Goal: Communication & Community: Answer question/provide support

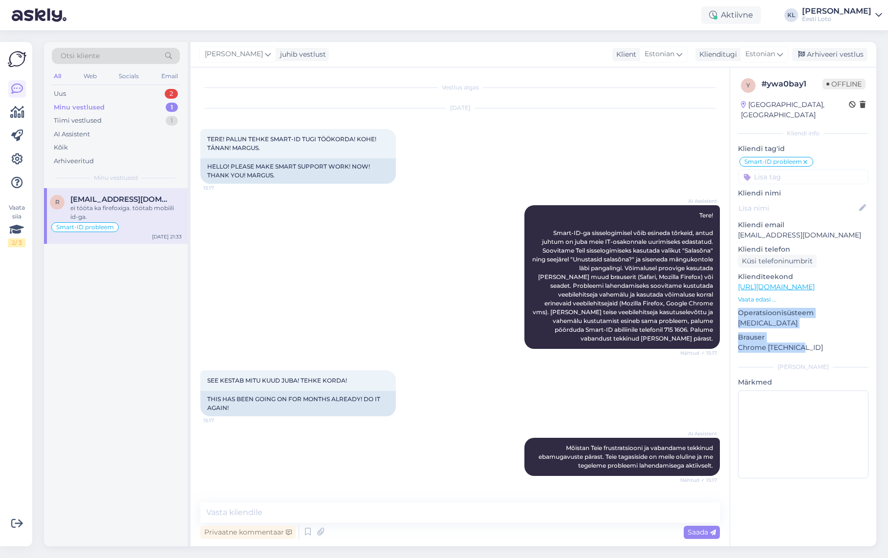
scroll to position [438, 0]
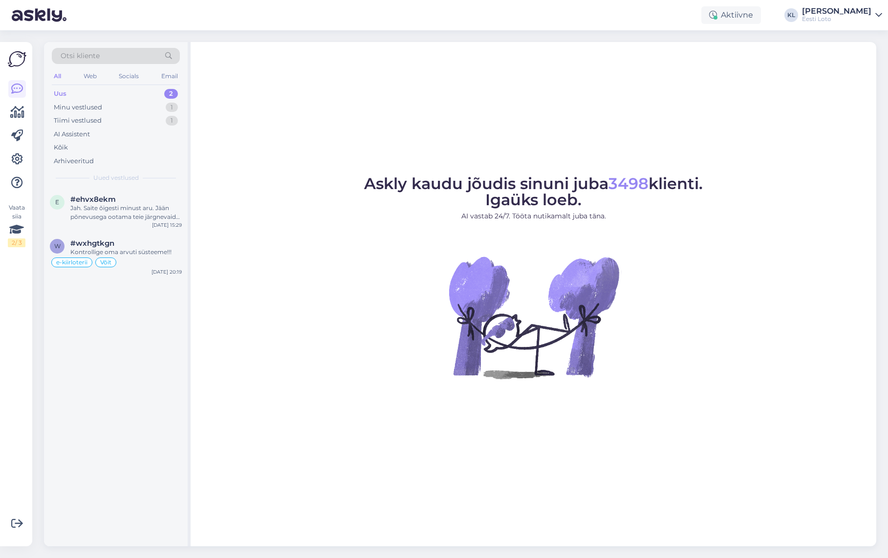
click at [140, 92] on div "Uus 2" at bounding box center [116, 94] width 128 height 14
drag, startPoint x: 129, startPoint y: 198, endPoint x: 163, endPoint y: 201, distance: 34.8
click at [129, 198] on div "#ehvx8ekm" at bounding box center [125, 199] width 111 height 9
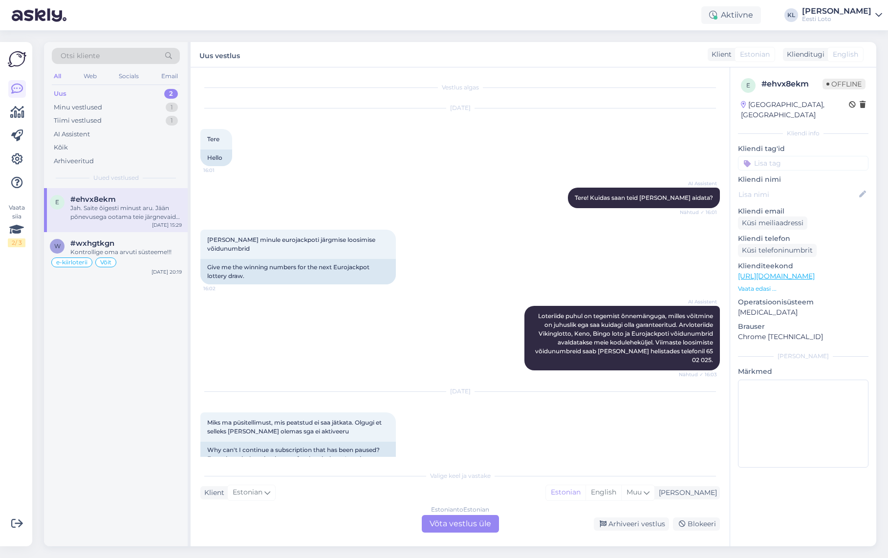
scroll to position [166, 0]
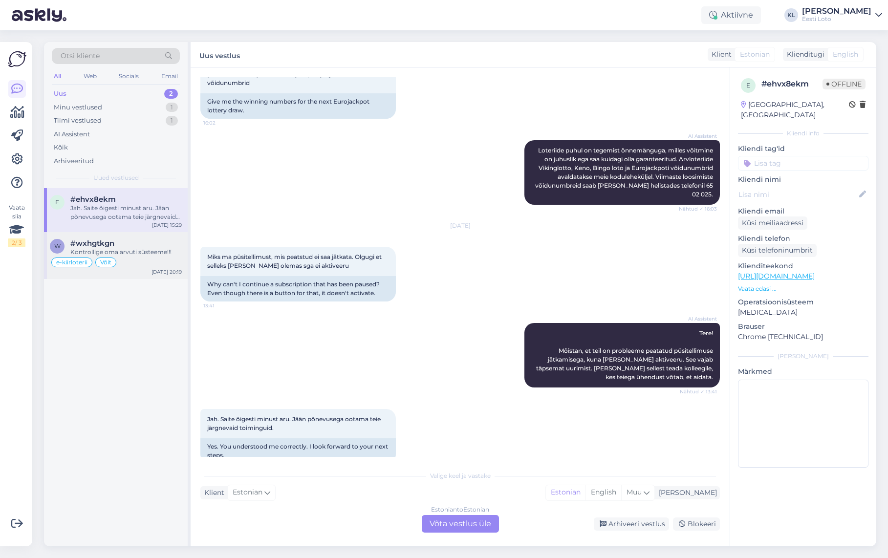
click at [127, 252] on div "Kontrollige oma arvuti süsteeme!!!" at bounding box center [125, 252] width 111 height 9
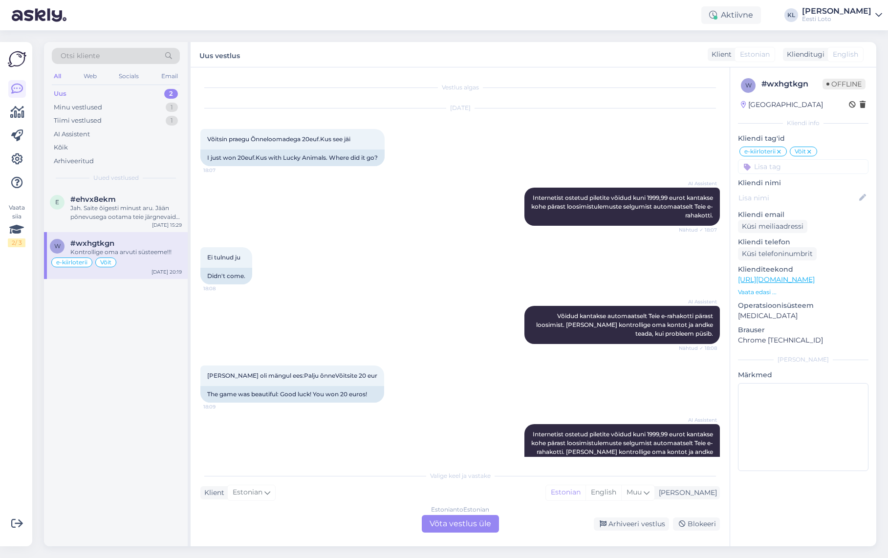
scroll to position [1736, 0]
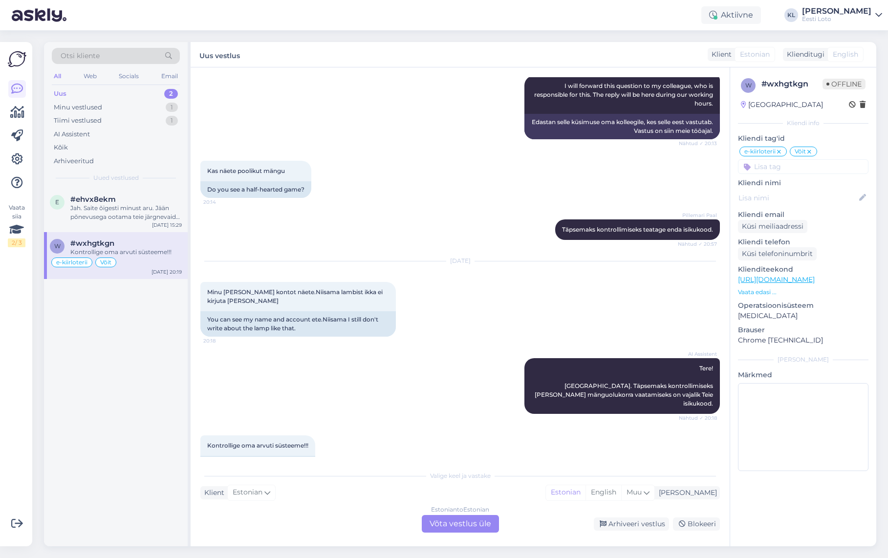
click at [467, 523] on div "Estonian to Estonian Võta vestlus üle" at bounding box center [460, 524] width 77 height 18
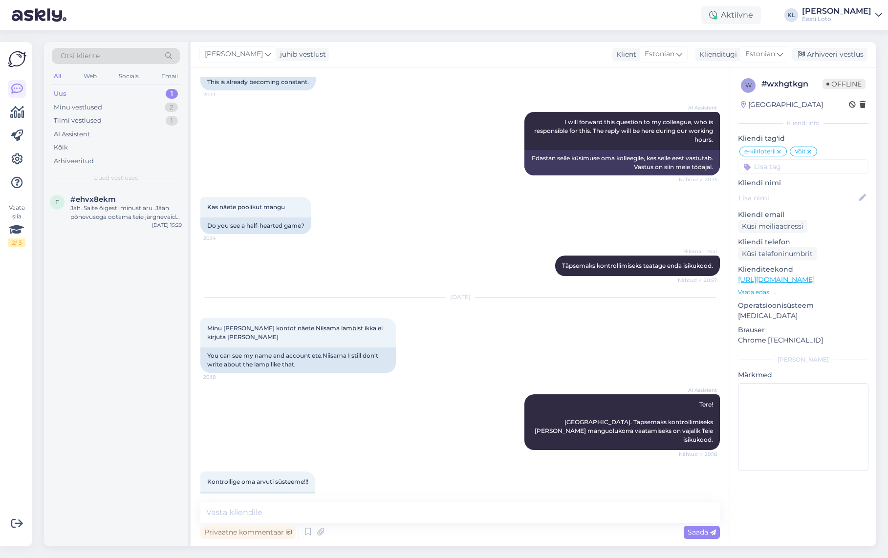
scroll to position [1700, 0]
click at [370, 508] on textarea at bounding box center [459, 512] width 519 height 21
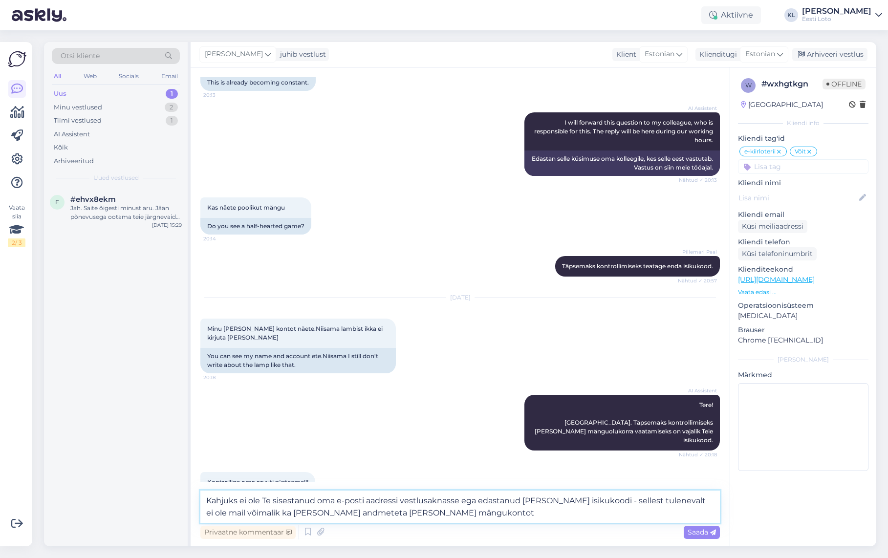
click at [220, 514] on textarea "Kahjuks ei ole Te sisestanud oma e-posti aadressi vestlusaknasse ega edastanud …" at bounding box center [459, 507] width 519 height 32
click at [452, 515] on textarea "Kahjuks ei ole Te sisestanud oma e-posti aadressi vestlusaknasse ega edastanud …" at bounding box center [459, 507] width 519 height 32
type textarea "Kahjuks ei ole Te sisestanud oma e-posti aadressi vestlusaknasse ega edastanud …"
click at [691, 531] on span "Saada" at bounding box center [702, 532] width 28 height 9
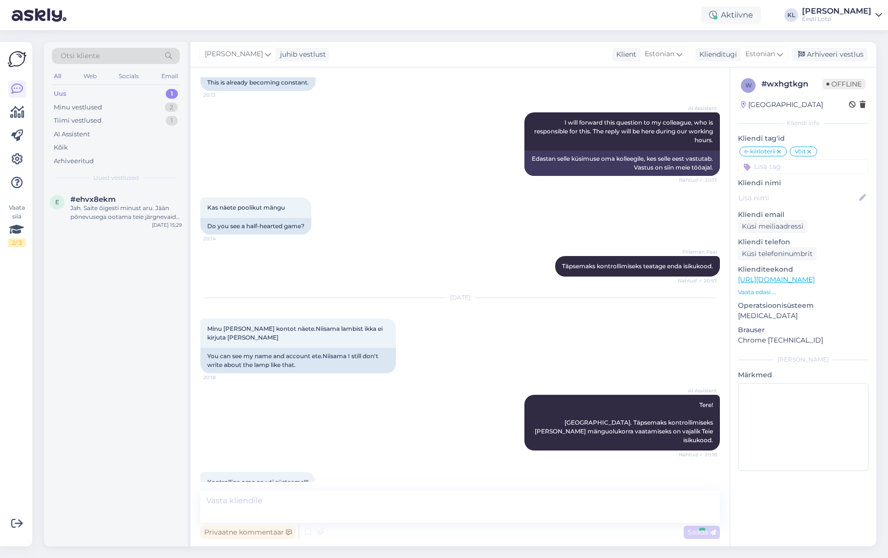
scroll to position [1789, 0]
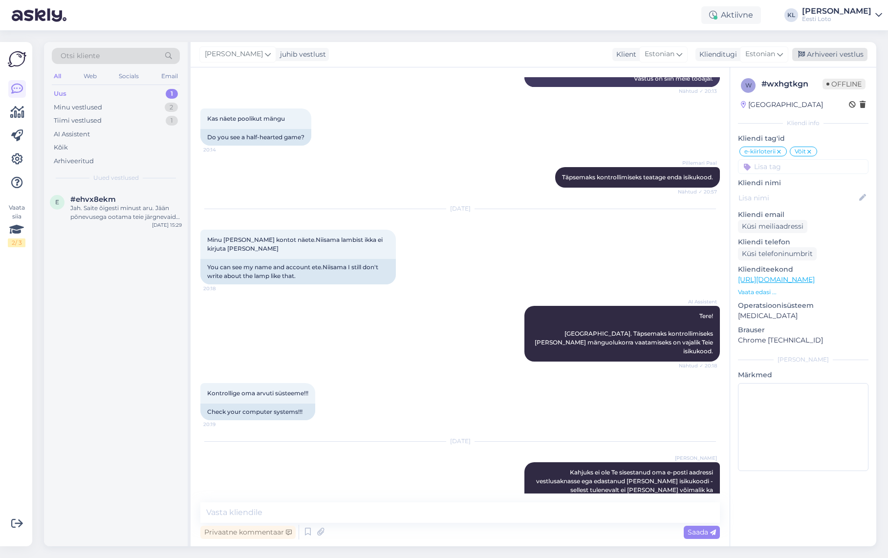
click at [816, 54] on div "Arhiveeri vestlus" at bounding box center [829, 54] width 75 height 13
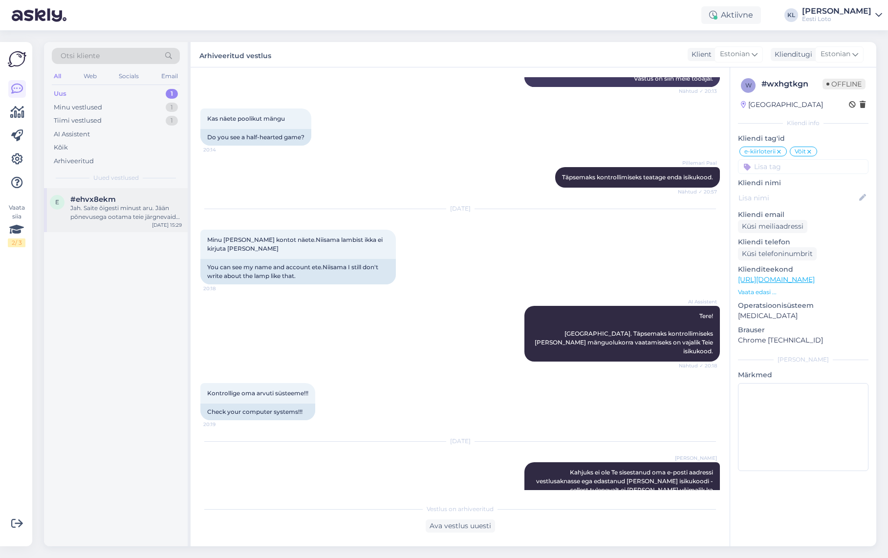
click at [140, 204] on div "Jah. Saite õigesti minust aru. Jään põnevusega ootama teie järgnevaid toimingui…" at bounding box center [125, 213] width 111 height 18
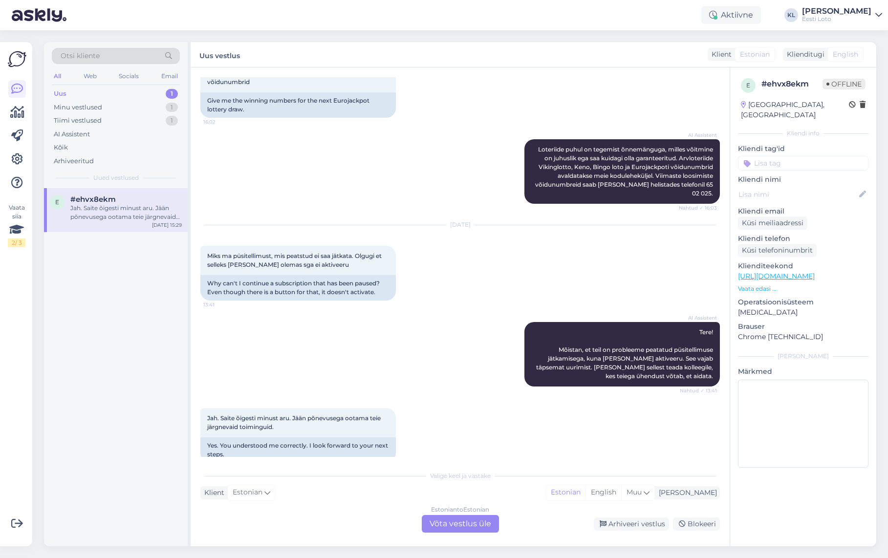
scroll to position [166, 0]
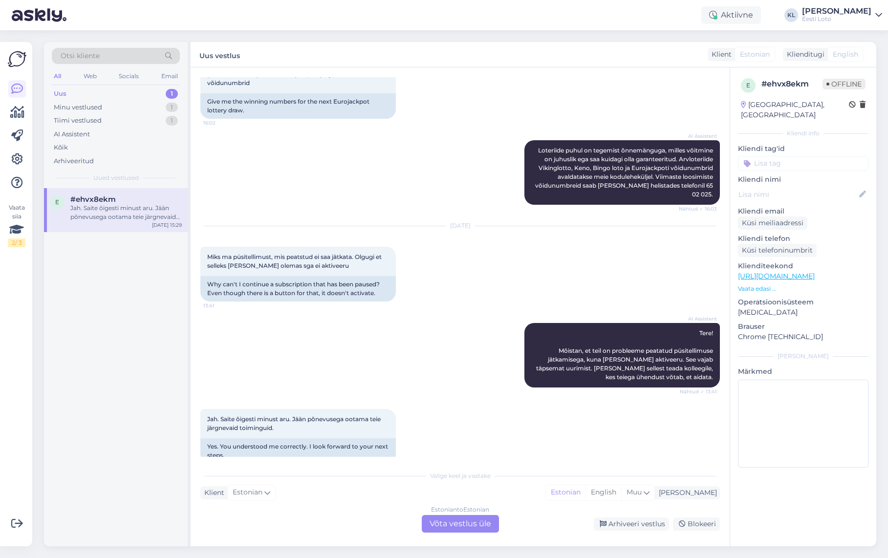
click at [470, 528] on div "Estonian to Estonian Võta vestlus üle" at bounding box center [460, 524] width 77 height 18
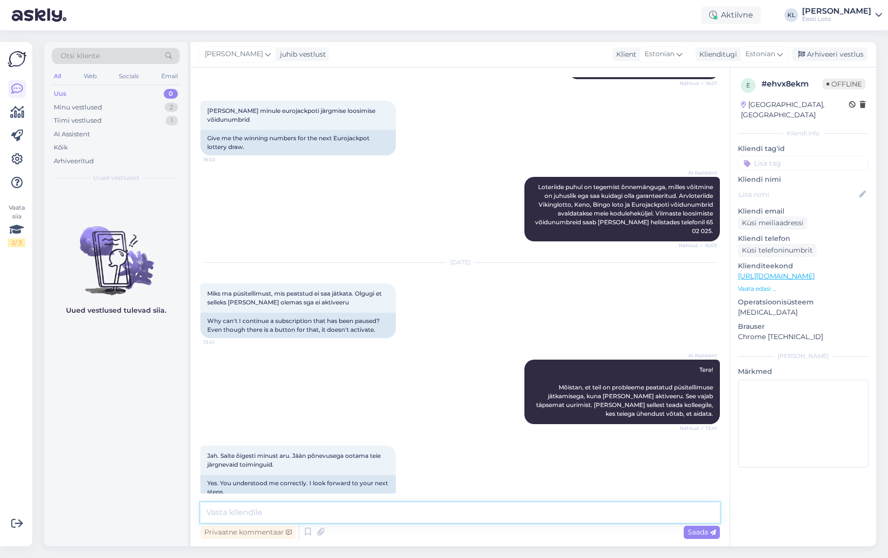
click at [379, 516] on textarea at bounding box center [459, 512] width 519 height 21
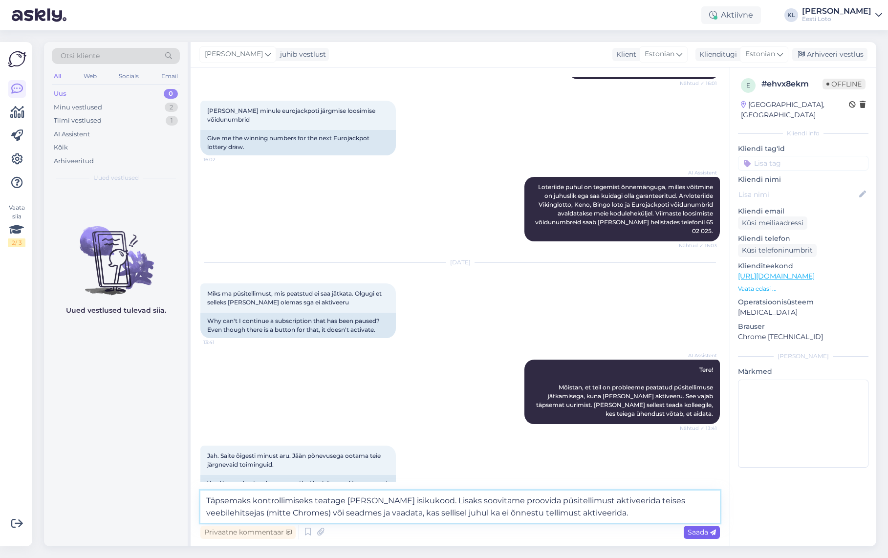
type textarea "Täpsemaks kontrollimiseks teatage [PERSON_NAME] isikukood. Lisaks soovitame pro…"
click at [691, 532] on span "Saada" at bounding box center [702, 532] width 28 height 9
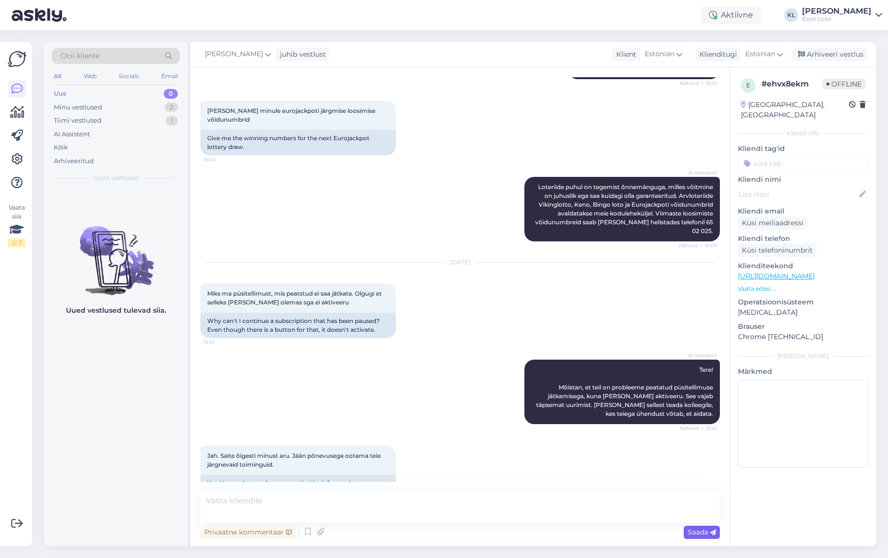
scroll to position [197, 0]
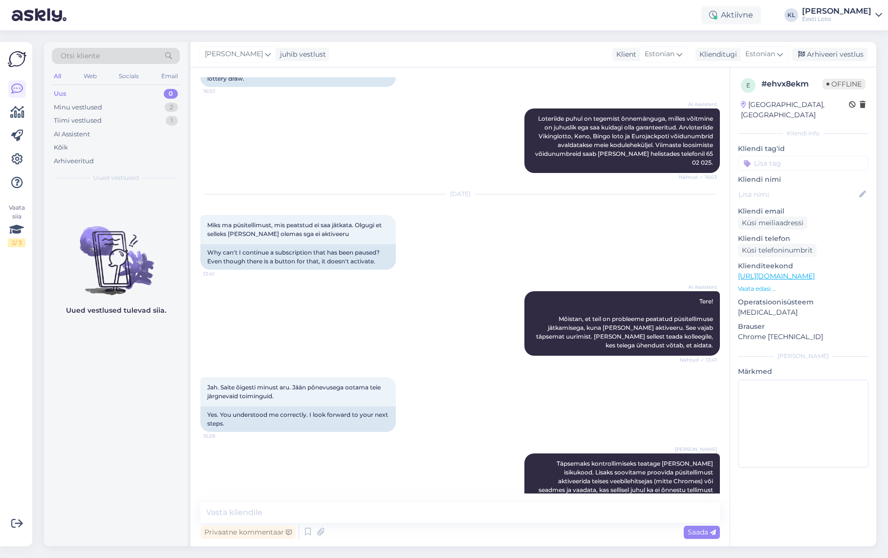
click at [801, 156] on input at bounding box center [803, 163] width 130 height 15
click at [781, 188] on div "[PERSON_NAME] tag'i nimi ja vajuta Enter" at bounding box center [803, 199] width 123 height 23
click at [776, 157] on input "psi" at bounding box center [803, 163] width 130 height 15
type input "püsi"
drag, startPoint x: 790, startPoint y: 155, endPoint x: 735, endPoint y: 152, distance: 54.8
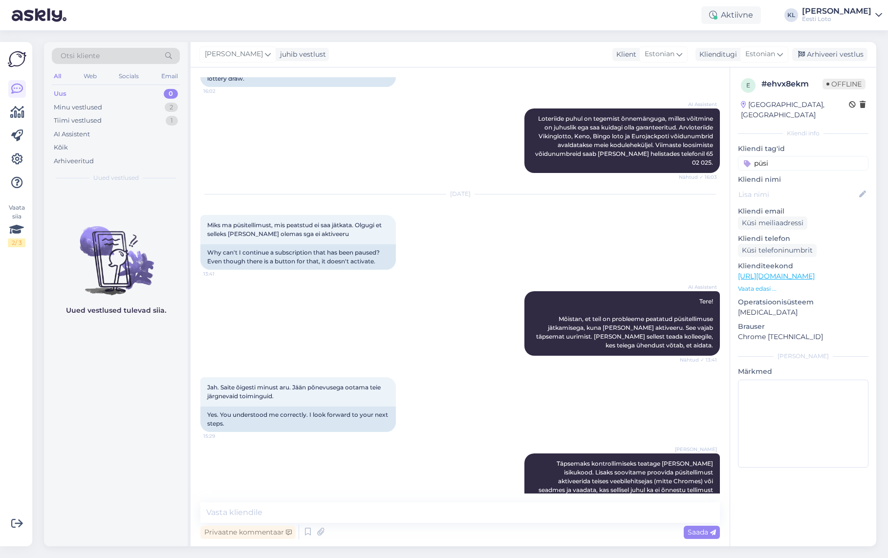
click at [735, 152] on div "e # ehvx8ekm Offline [GEOGRAPHIC_DATA], [GEOGRAPHIC_DATA] Kliendi info Kliendi …" at bounding box center [803, 274] width 146 height 415
type input "p"
click at [829, 52] on div "Arhiveeri vestlus" at bounding box center [829, 54] width 75 height 13
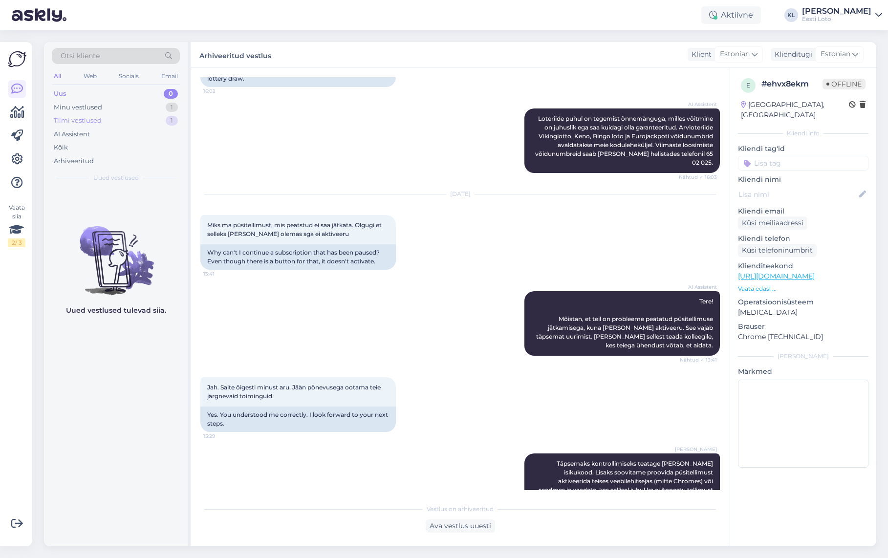
click at [136, 120] on div "Tiimi vestlused 1" at bounding box center [116, 121] width 128 height 14
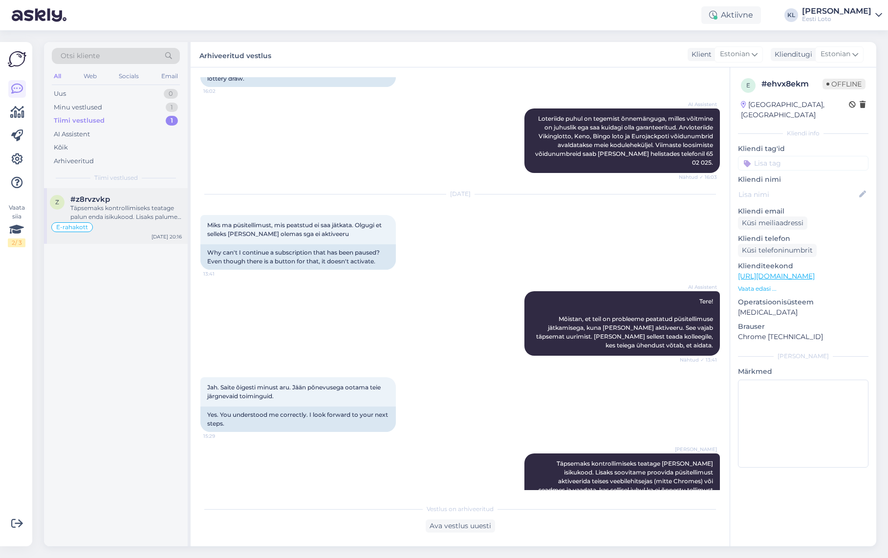
click at [112, 200] on div "#z8rvzvkp" at bounding box center [125, 199] width 111 height 9
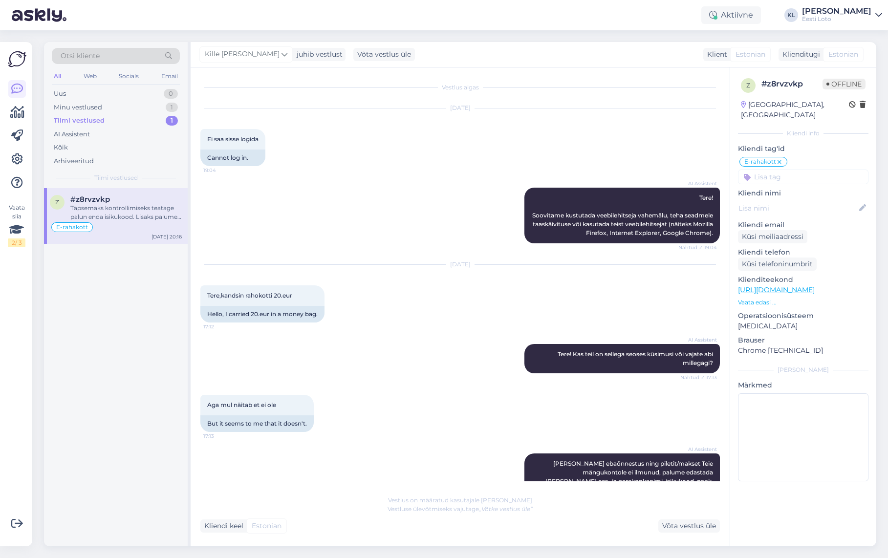
scroll to position [1044, 0]
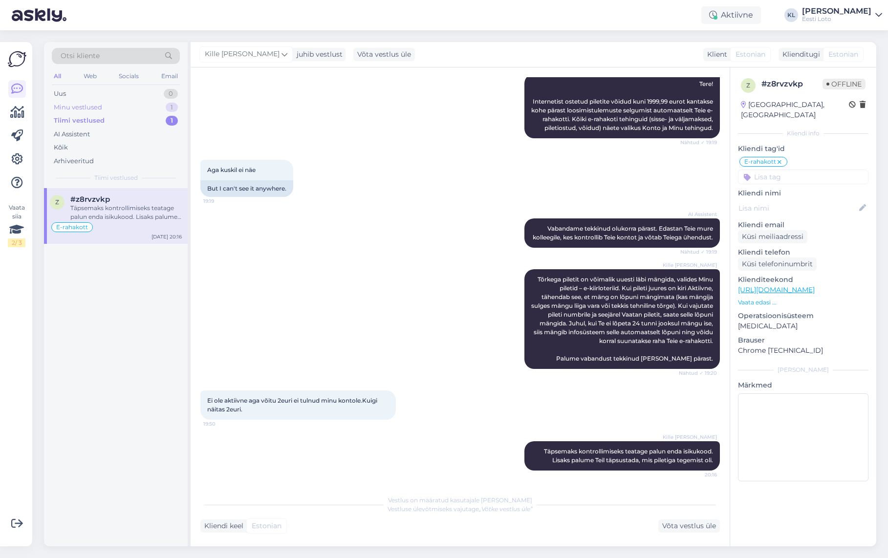
click at [114, 108] on div "Minu vestlused 1" at bounding box center [116, 108] width 128 height 14
drag, startPoint x: 123, startPoint y: 199, endPoint x: 146, endPoint y: 207, distance: 24.1
click at [124, 200] on span "[EMAIL_ADDRESS][DOMAIN_NAME]" at bounding box center [121, 199] width 102 height 9
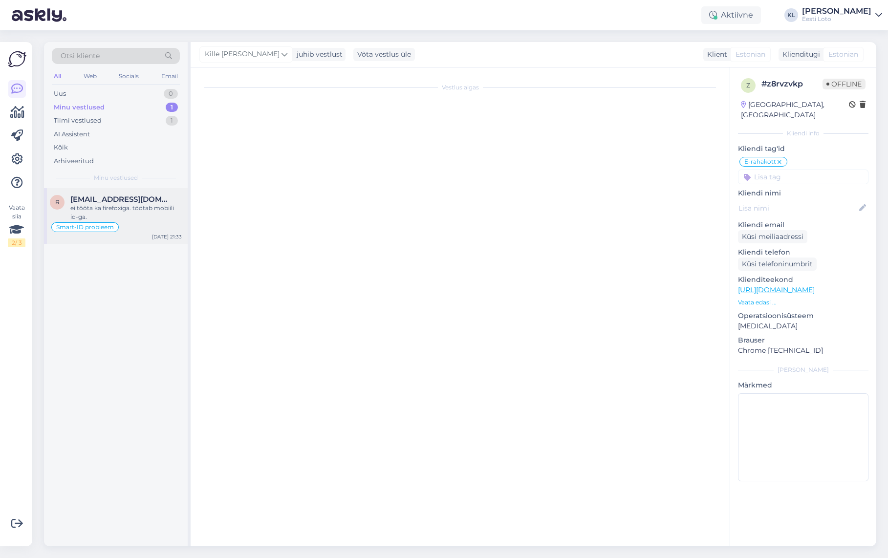
scroll to position [438, 0]
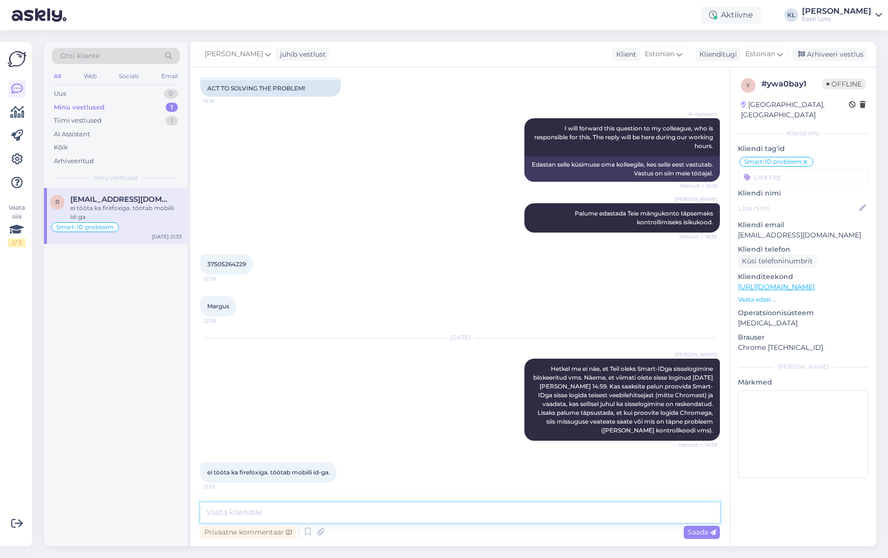
click at [334, 516] on textarea at bounding box center [459, 512] width 519 height 21
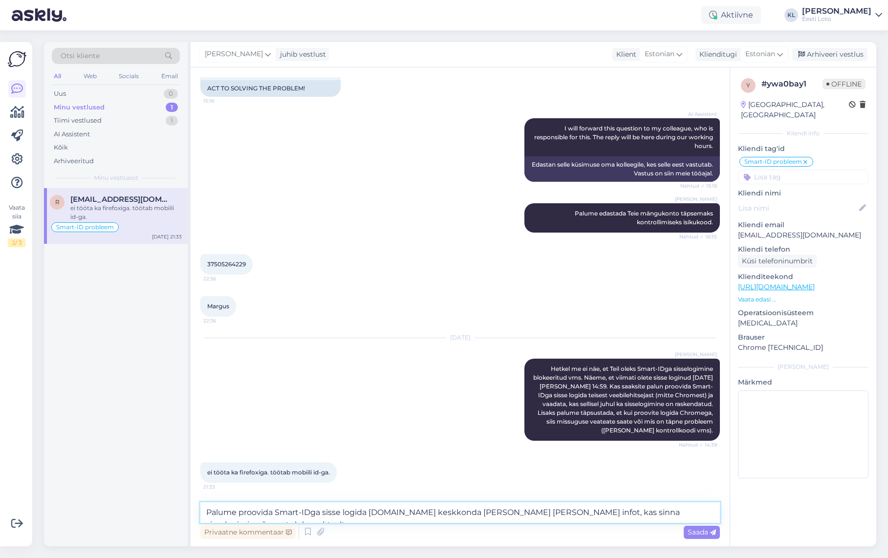
click at [400, 514] on textarea "Palume proovida Smart-IDga sisse logida [DOMAIN_NAME] keskkonda [PERSON_NAME] […" at bounding box center [459, 512] width 519 height 21
paste textarea "[URL][DOMAIN_NAME]"
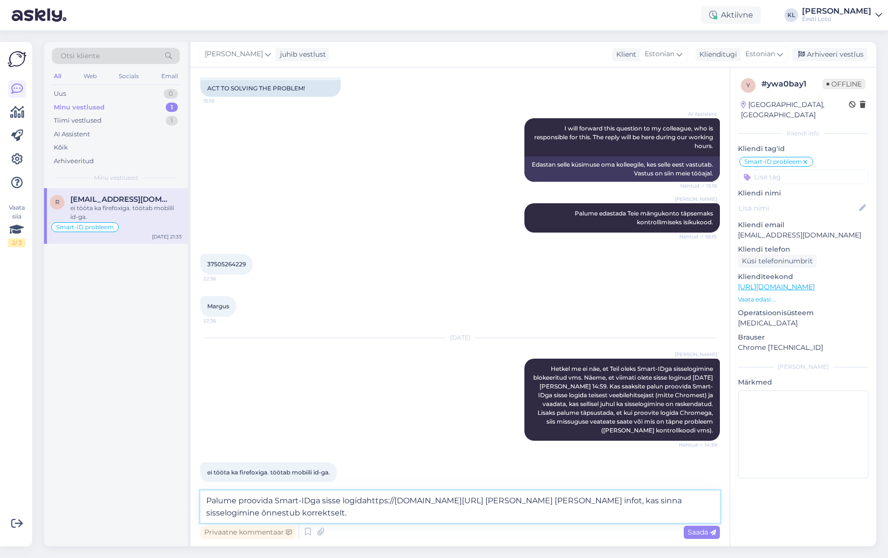
click at [367, 502] on textarea "Palume proovida Smart-IDga sisse logidahttps://[DOMAIN_NAME][URL] [PERSON_NAME]…" at bounding box center [459, 507] width 519 height 32
click at [515, 501] on textarea "Palume proovida Smart-IDga sisse logida [URL][DOMAIN_NAME] [PERSON_NAME] [PERSO…" at bounding box center [459, 507] width 519 height 32
drag, startPoint x: 372, startPoint y: 513, endPoint x: 393, endPoint y: 513, distance: 21.0
click at [372, 513] on textarea "Palume proovida Smart-IDga sisse logida [URL][DOMAIN_NAME] keskkonda [PERSON_NA…" at bounding box center [459, 507] width 519 height 32
type textarea "Palume proovida Smart-IDga sisse logida [URL][DOMAIN_NAME] keskkonda [PERSON_NA…"
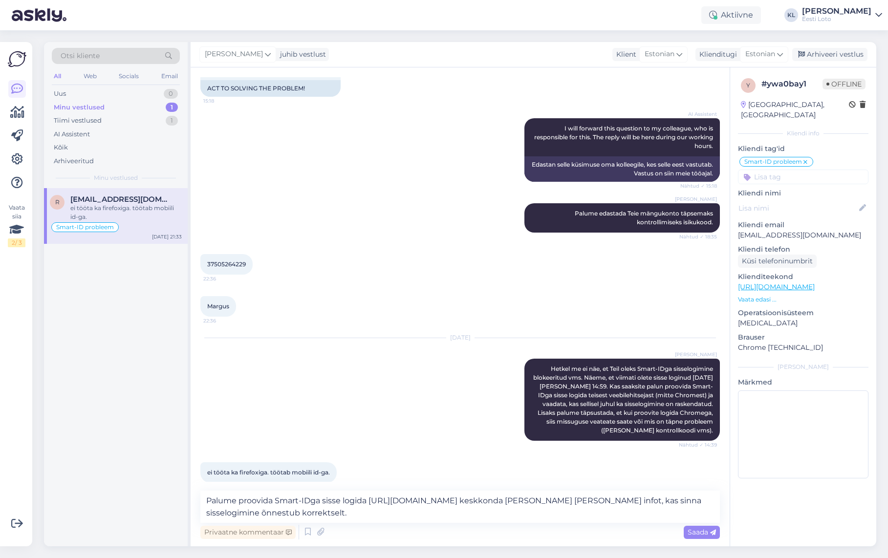
click at [699, 529] on span "Saada" at bounding box center [702, 532] width 28 height 9
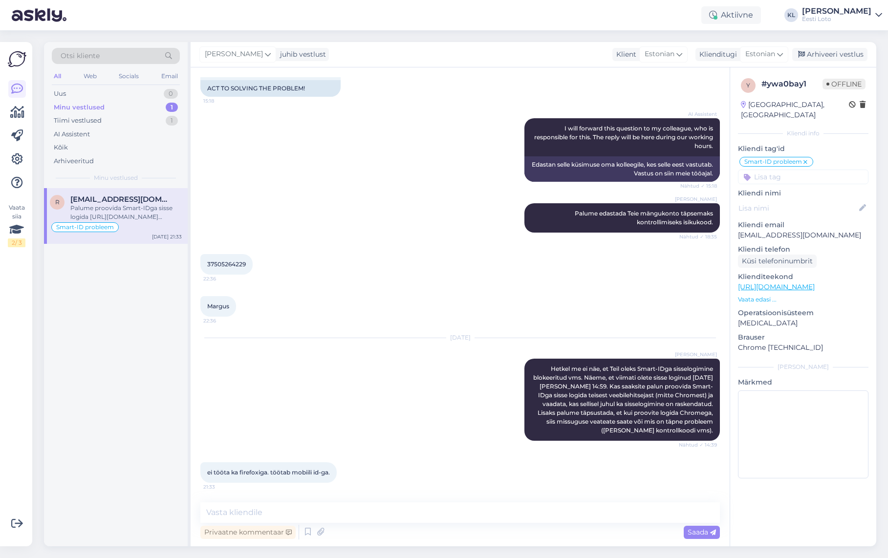
scroll to position [518, 0]
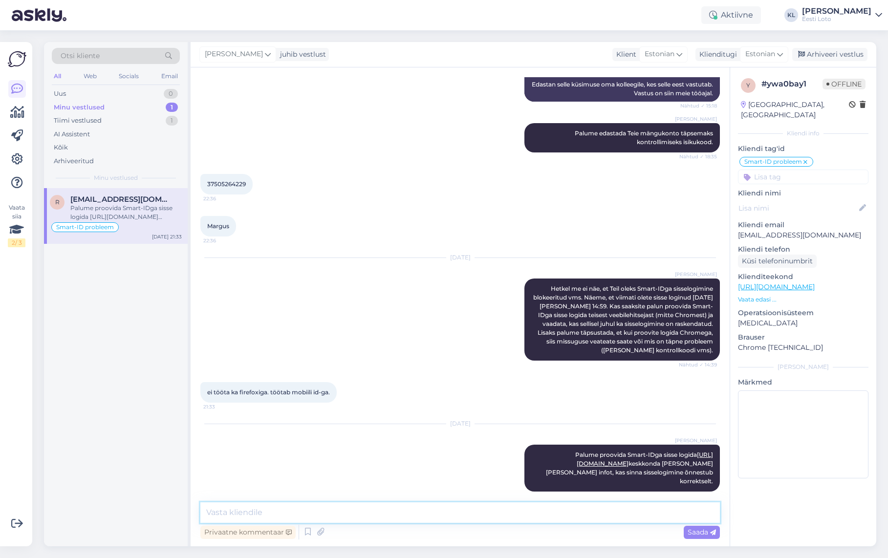
click at [408, 514] on textarea at bounding box center [459, 512] width 519 height 21
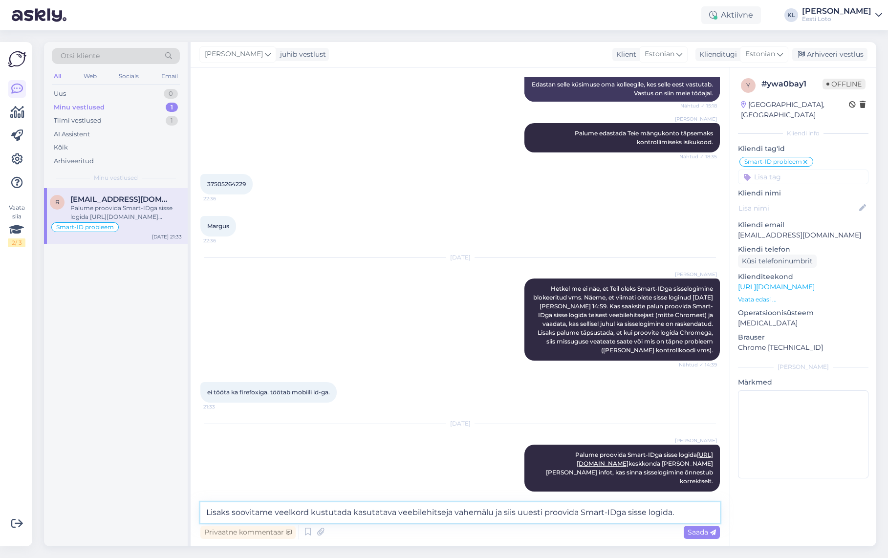
type textarea "Lisaks soovitame veelkord kustutada kasutatava veebilehitseja vahemälu ja siis …"
click at [691, 535] on span "Saada" at bounding box center [702, 532] width 28 height 9
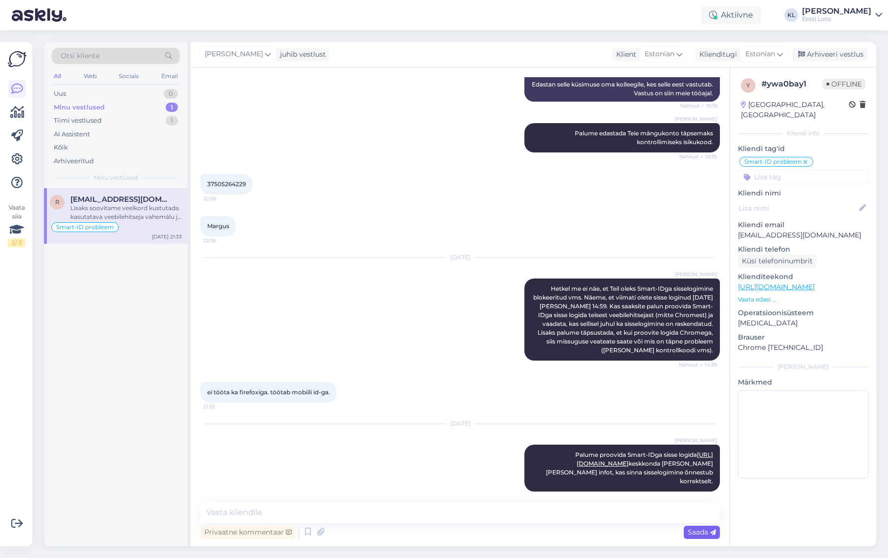
scroll to position [578, 0]
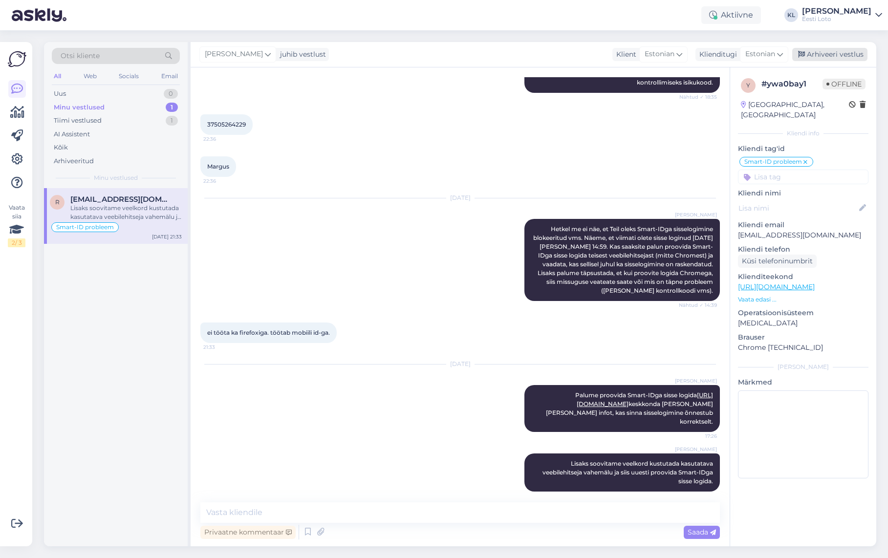
click at [826, 54] on div "Arhiveeri vestlus" at bounding box center [829, 54] width 75 height 13
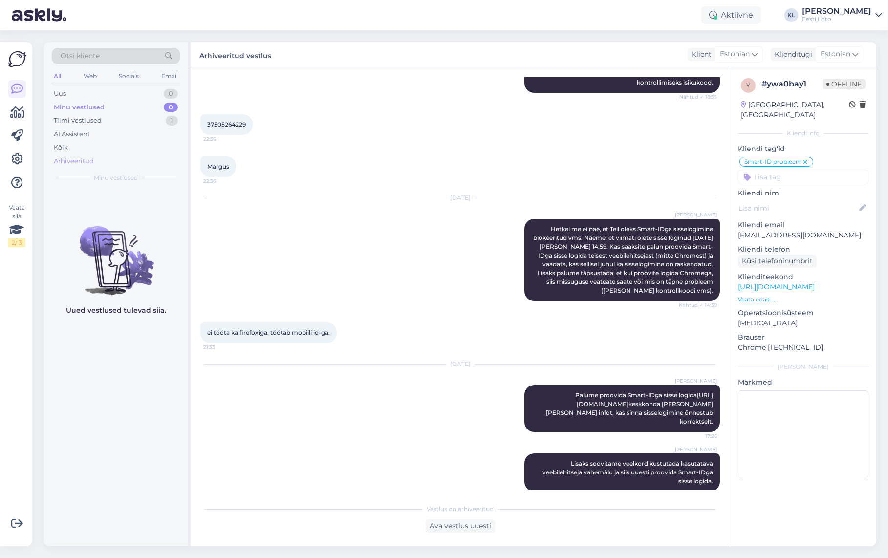
click at [76, 156] on div "Arhiveeritud" at bounding box center [74, 161] width 40 height 10
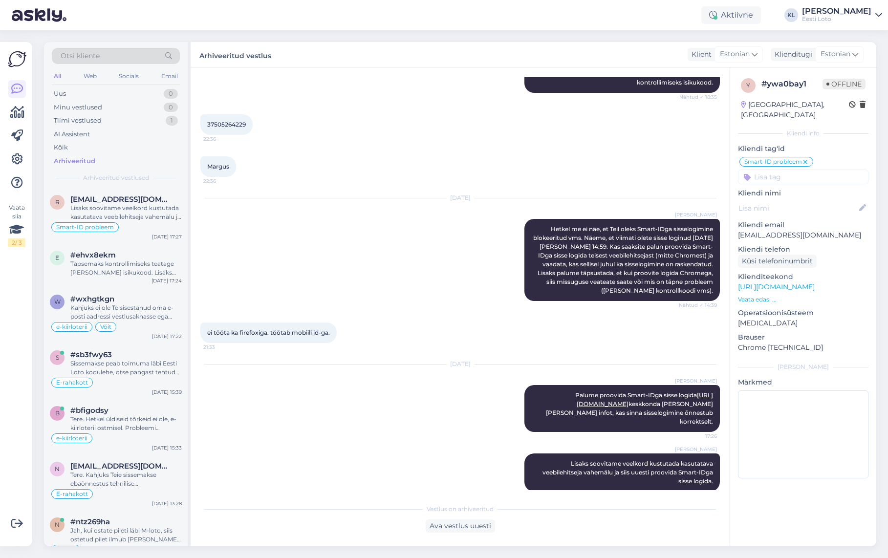
click at [116, 58] on div "Otsi kliente" at bounding box center [116, 56] width 128 height 16
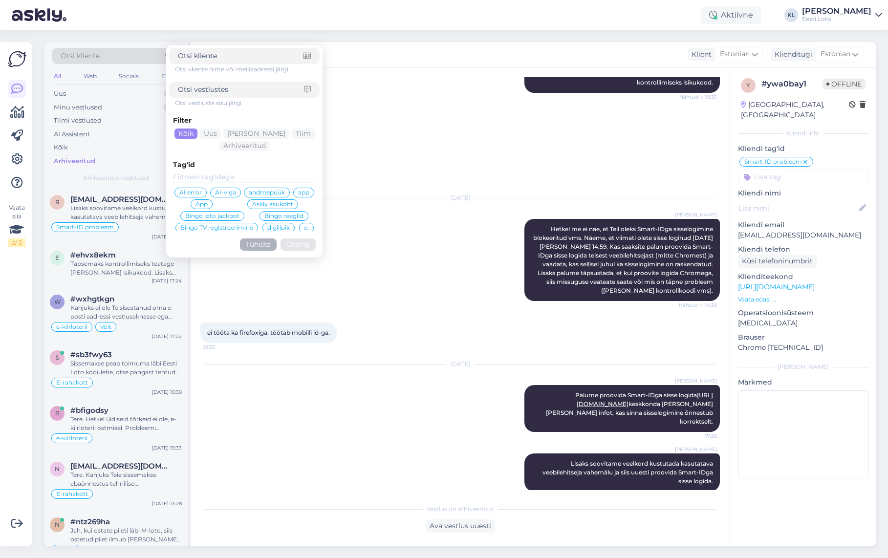
click at [216, 92] on input at bounding box center [241, 90] width 126 height 10
type input "Island"
click at [298, 244] on button "Otsing" at bounding box center [298, 244] width 35 height 12
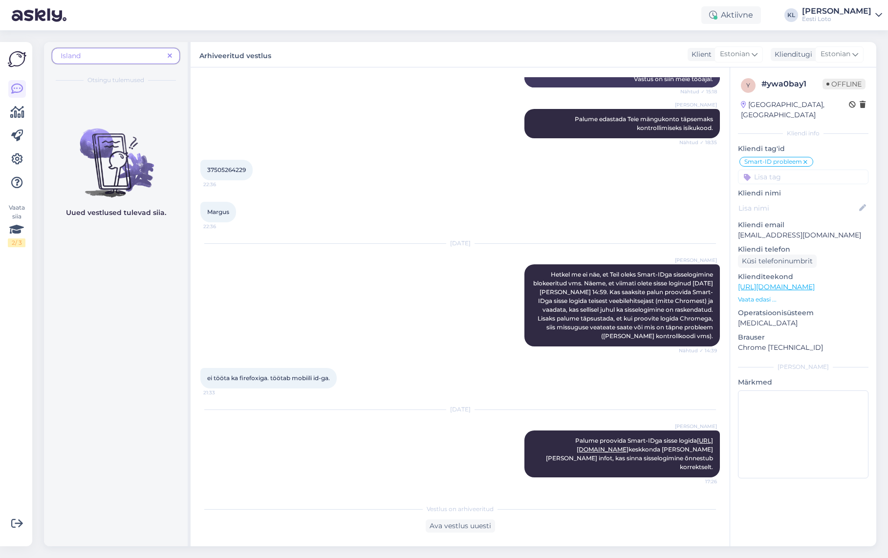
scroll to position [533, 0]
click at [19, 86] on icon at bounding box center [17, 89] width 12 height 12
click at [170, 54] on icon at bounding box center [170, 56] width 4 height 7
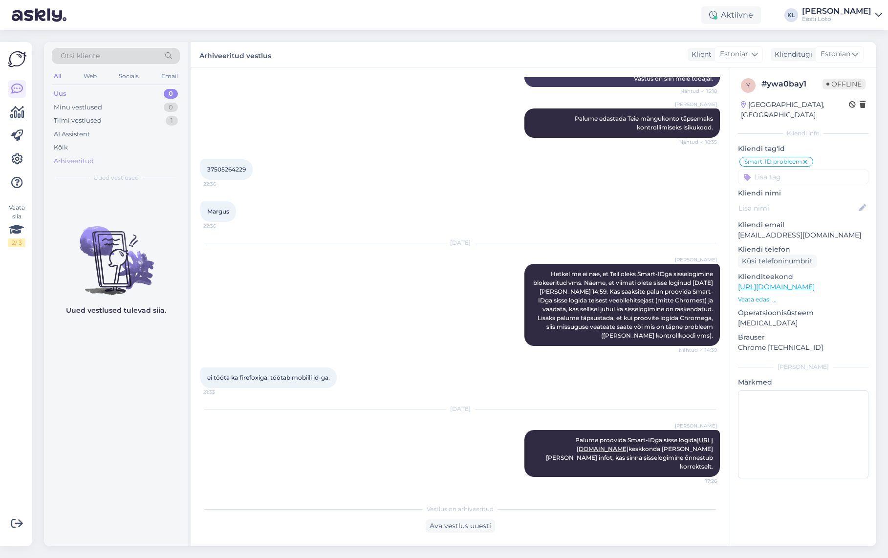
click at [81, 159] on div "Arhiveeritud" at bounding box center [74, 161] width 40 height 10
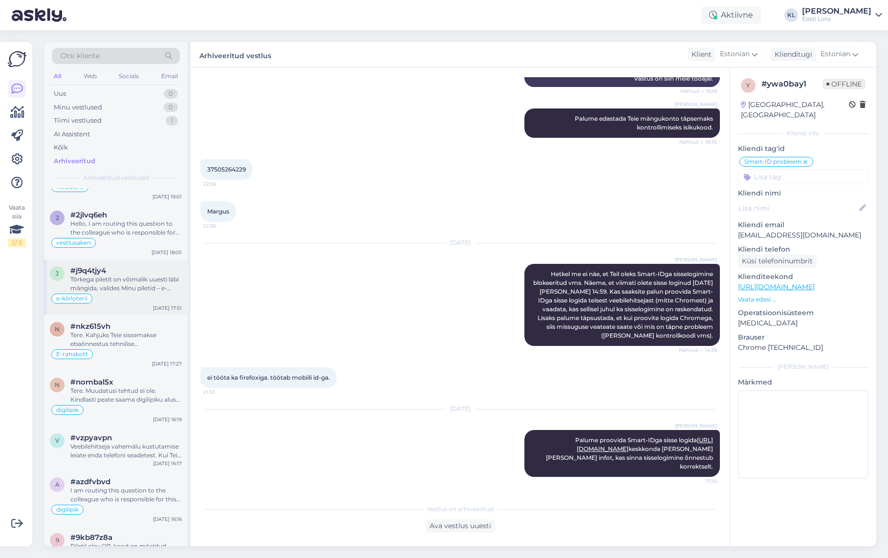
scroll to position [730, 0]
click at [130, 392] on div "Tere. Muudatusi tehtud ei ole. Kindlasti peate saama digilipiku alusel osta pil…" at bounding box center [125, 398] width 111 height 18
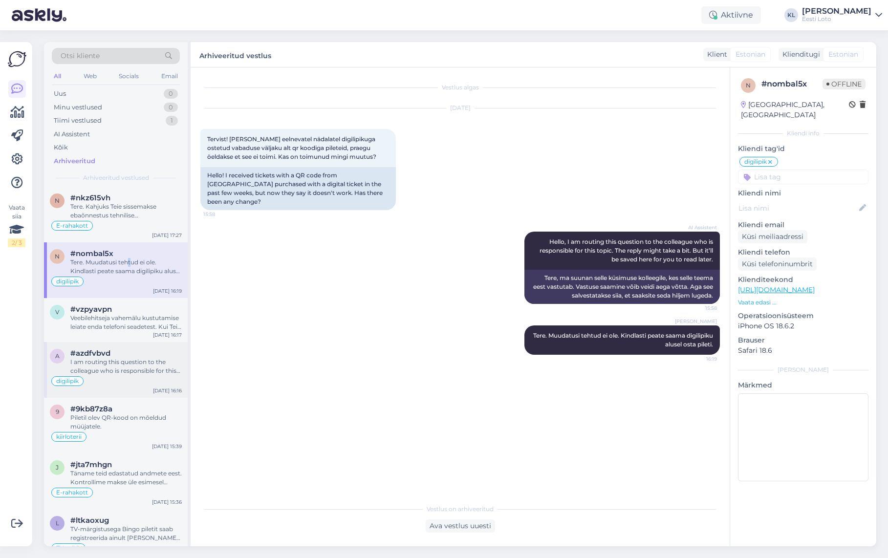
scroll to position [872, 0]
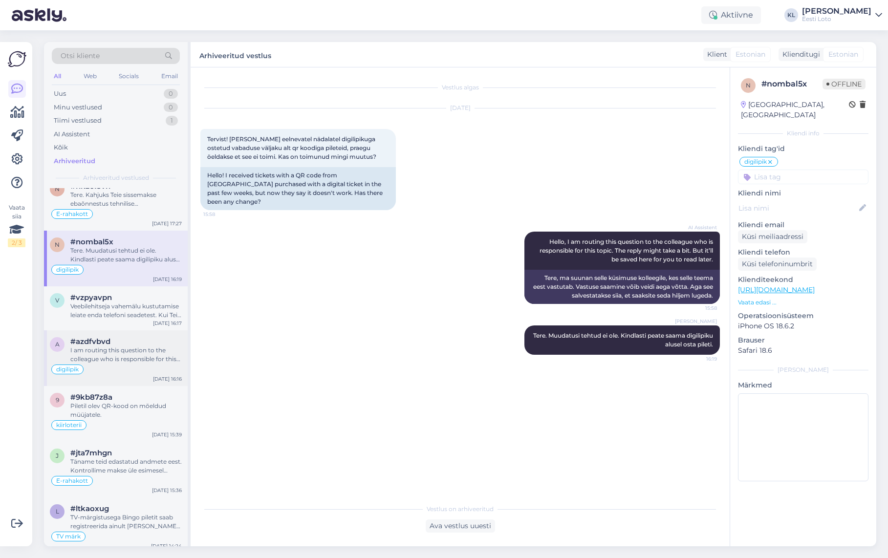
click at [121, 371] on div "digilipik" at bounding box center [116, 370] width 132 height 12
type textarea "vastatud teisele päringule"
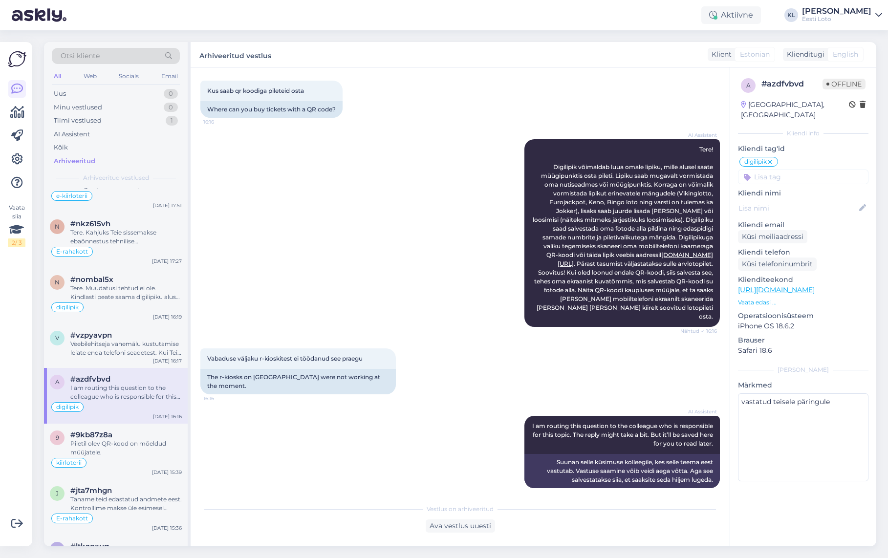
scroll to position [834, 0]
click at [116, 345] on div "Veebilehitseja vahemälu kustutamise leiate enda telefoni seadetest. Kui Teil ei…" at bounding box center [125, 350] width 111 height 18
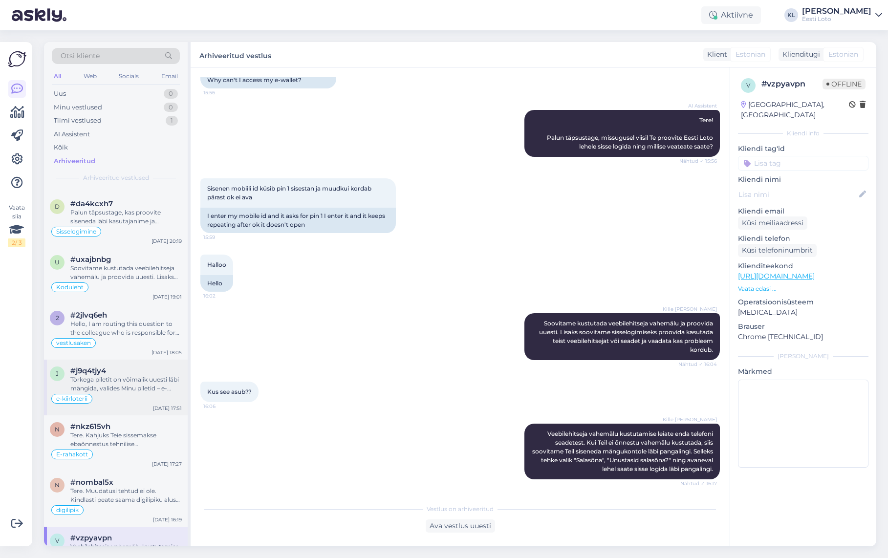
scroll to position [629, 0]
click at [115, 342] on div "vestlusaken" at bounding box center [116, 346] width 132 height 12
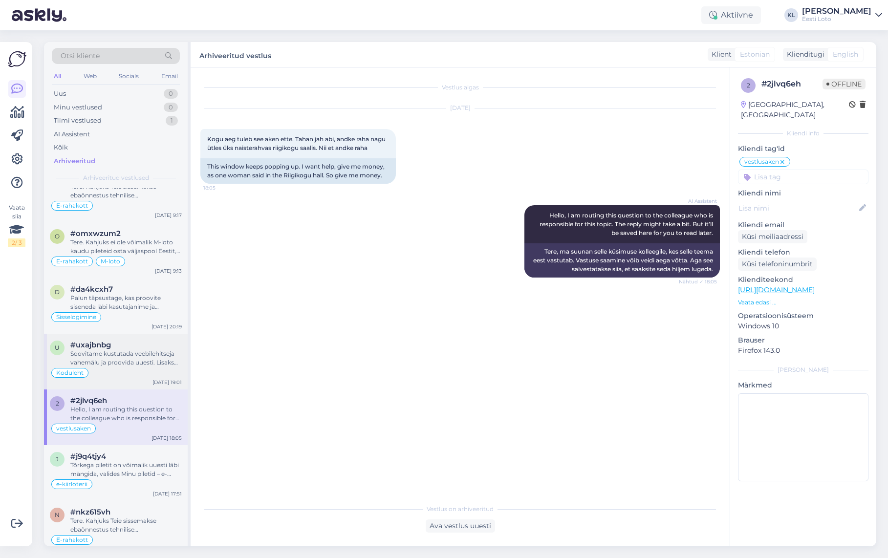
scroll to position [542, 0]
click at [131, 359] on div "Soovitame kustutada veebilehitseja vahemälu ja proovida uuesti. Lisaks soovitam…" at bounding box center [125, 362] width 111 height 18
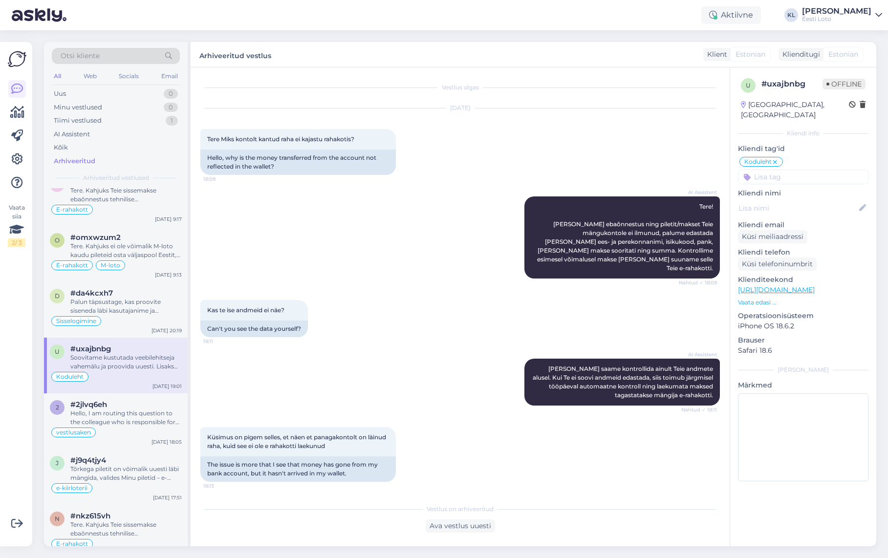
scroll to position [419, 0]
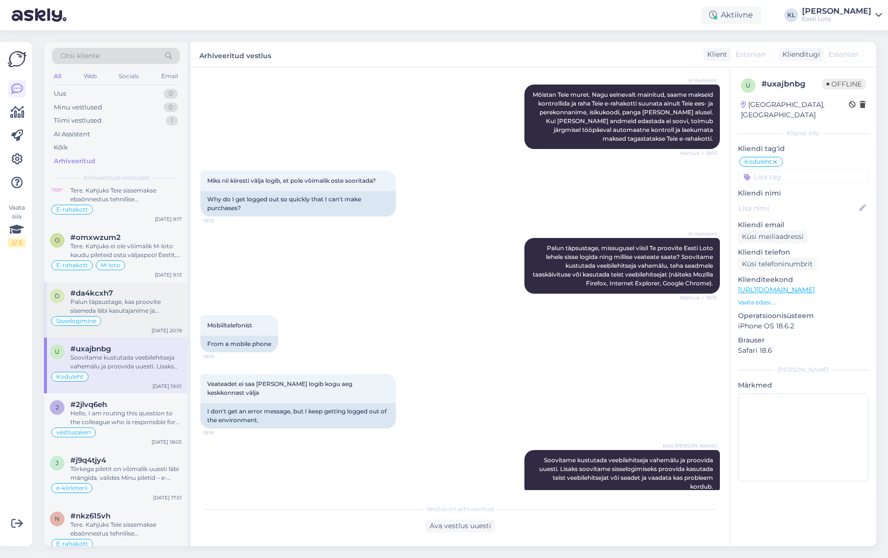
click at [119, 319] on div "Sisselogimine" at bounding box center [116, 321] width 132 height 12
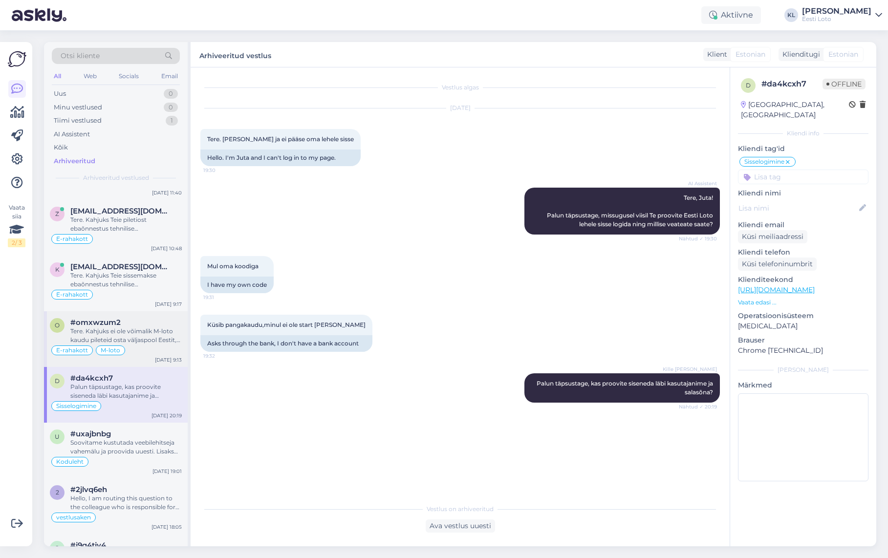
scroll to position [456, 0]
click at [121, 328] on div "Tere. Kahjuks ei ole võimalik M-loto kaudu pileteid osta väljaspool Eestit, kun…" at bounding box center [125, 337] width 111 height 18
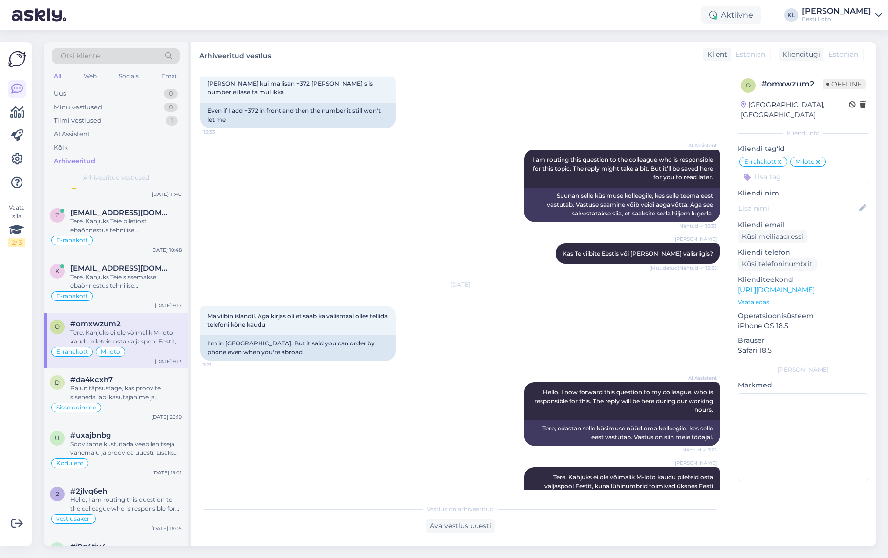
scroll to position [2692, 0]
click at [457, 524] on div "Ava vestlus uuesti" at bounding box center [460, 525] width 69 height 13
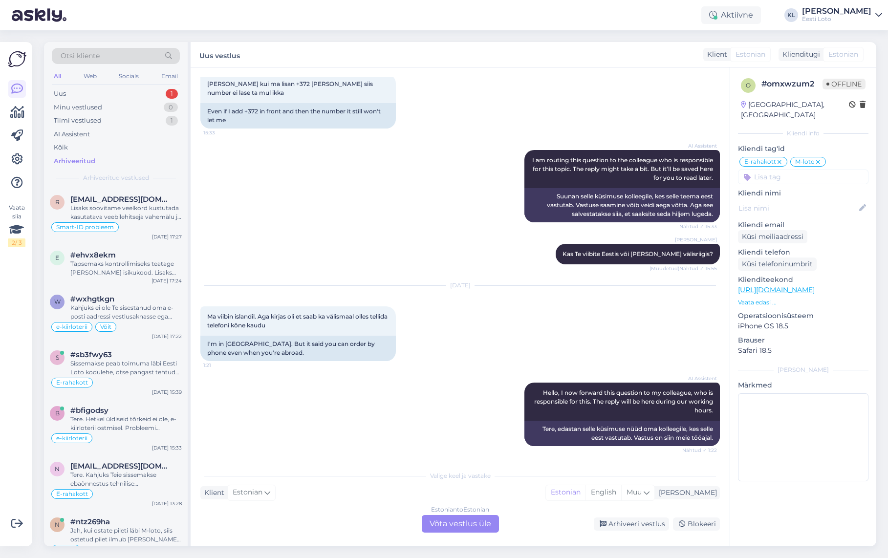
click at [451, 518] on div "Estonian to Estonian Võta vestlus üle" at bounding box center [460, 524] width 77 height 18
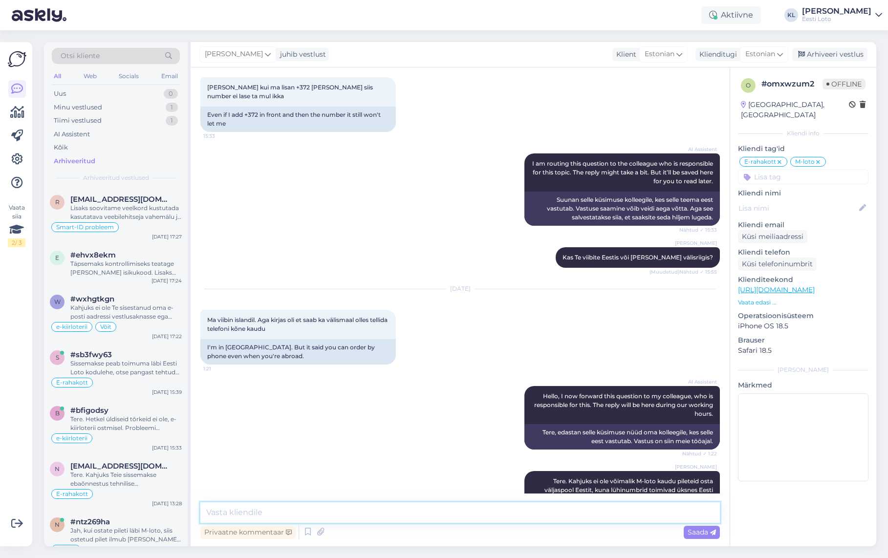
click at [363, 505] on textarea at bounding box center [459, 512] width 519 height 21
type textarea "Tere"
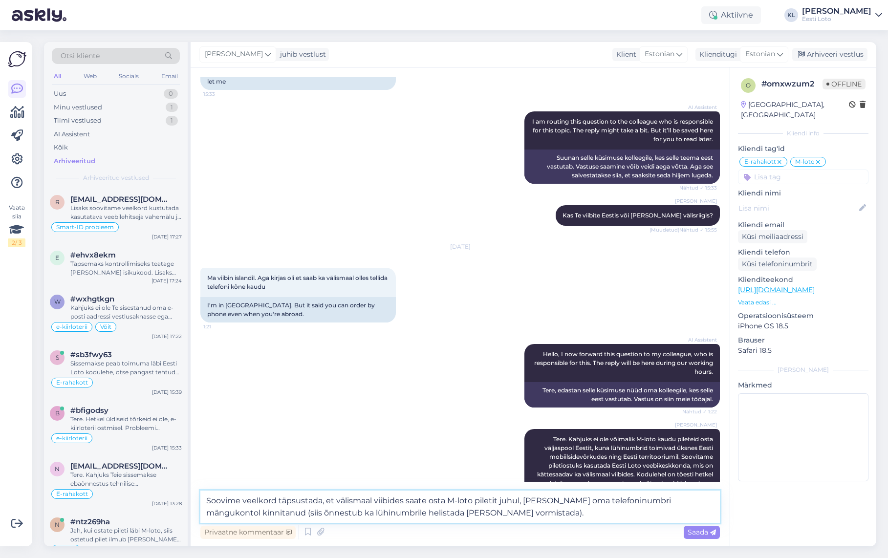
paste textarea "Kas telefoninumber on kinnitatud, saate kontrollida, [PERSON_NAME] “Konto” ja “…"
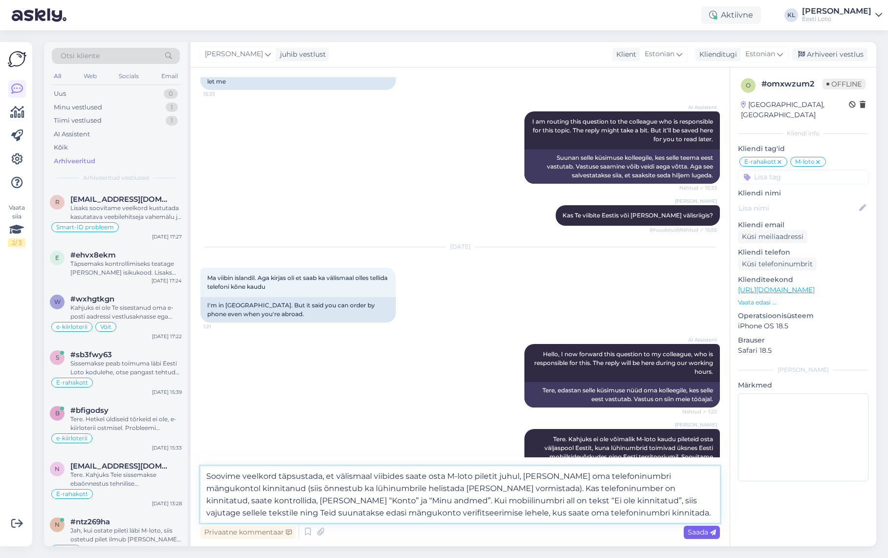
type textarea "Soovime veelkord täpsustada, et välismaal viibides saate osta M-loto piletit ju…"
click at [694, 529] on span "Saada" at bounding box center [702, 532] width 28 height 9
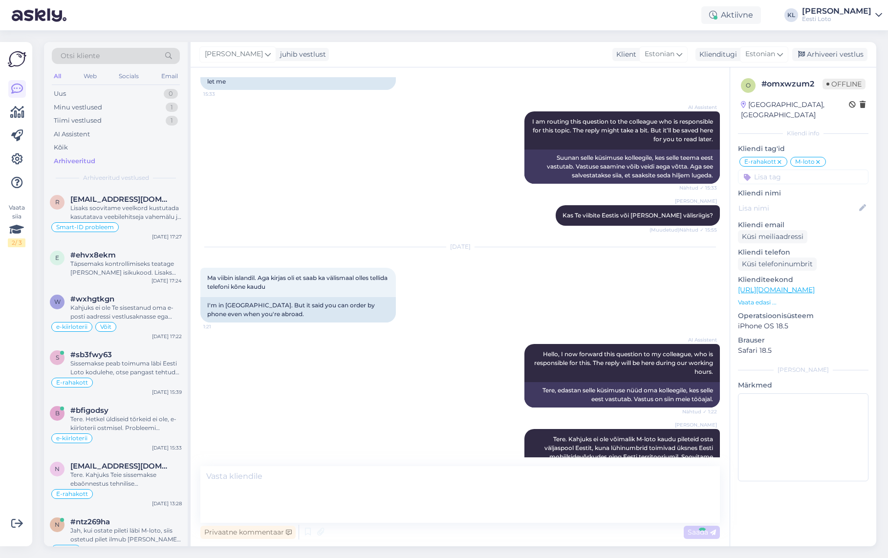
scroll to position [2843, 0]
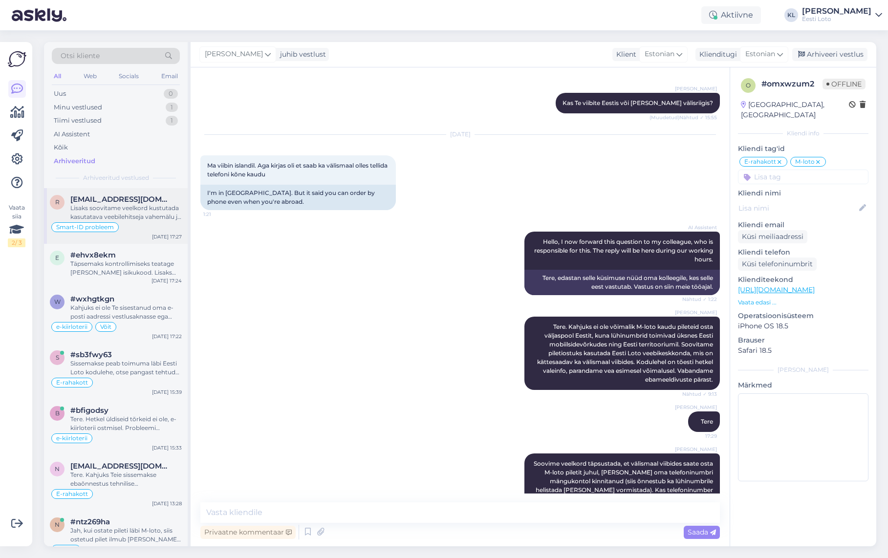
click at [114, 200] on span "[EMAIL_ADDRESS][DOMAIN_NAME]" at bounding box center [121, 199] width 102 height 9
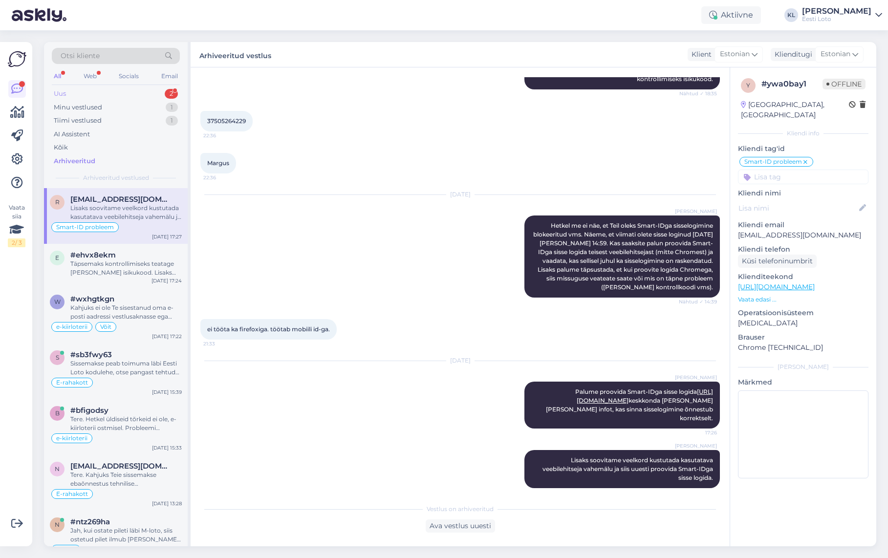
click at [111, 93] on div "Uus 2" at bounding box center [116, 94] width 128 height 14
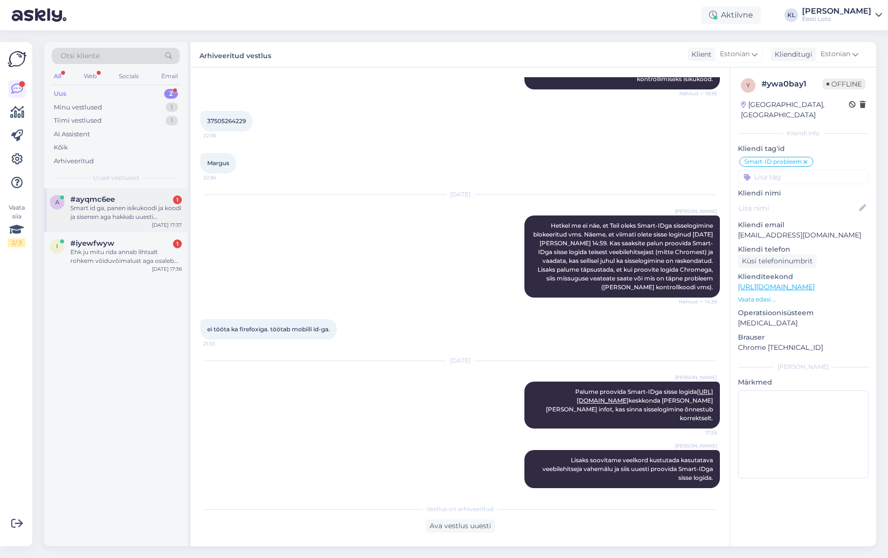
click at [144, 199] on div "#ayqmc6ee 1" at bounding box center [125, 199] width 111 height 9
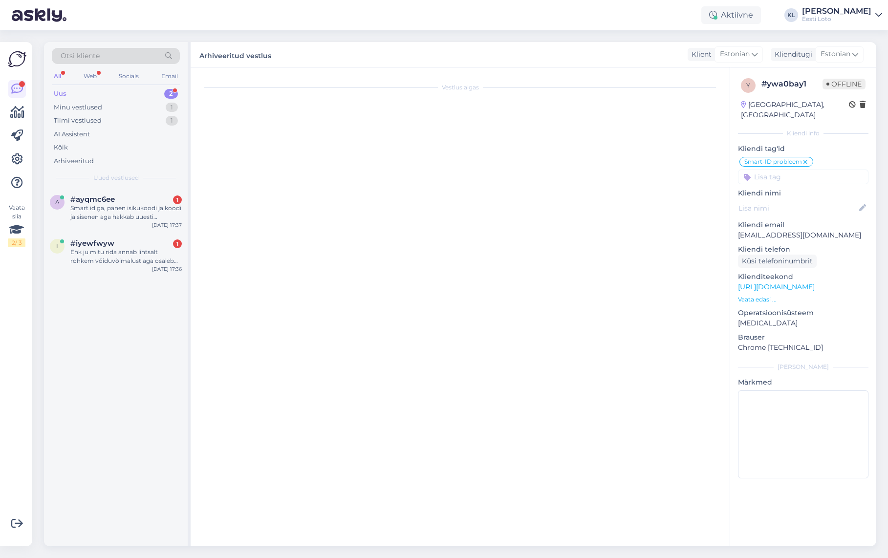
scroll to position [0, 0]
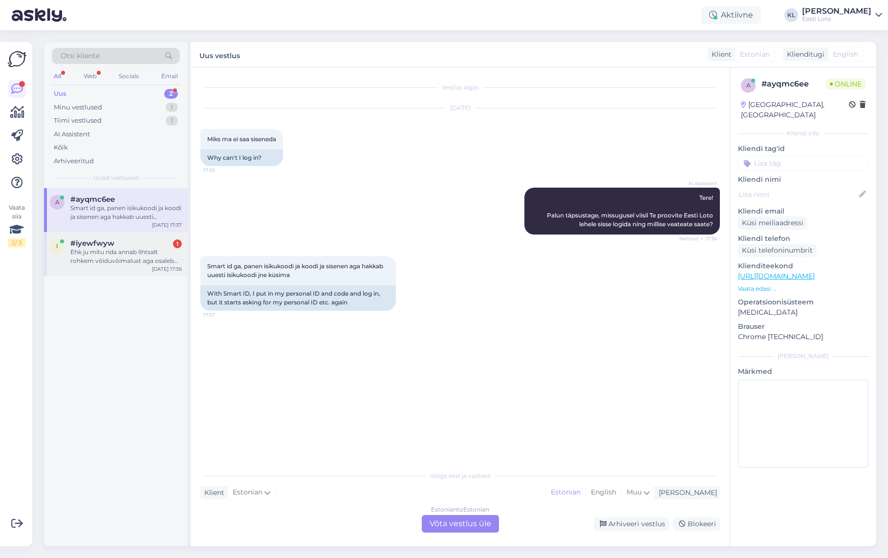
click at [122, 260] on div "Ehk ju mitu rida annab lihtsalt rohkem võiduvõimalust aga osaleb ainult ju 1 [P…" at bounding box center [125, 257] width 111 height 18
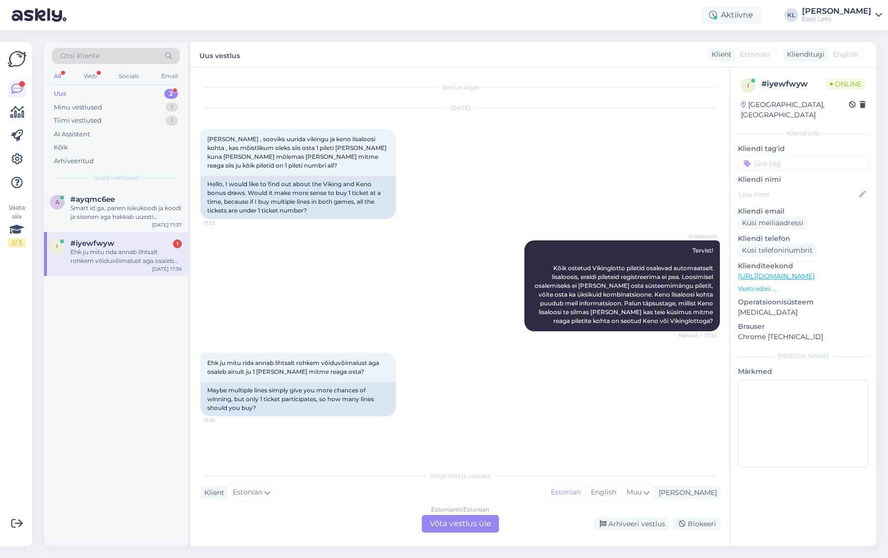
click at [450, 523] on div "Estonian to Estonian Võta vestlus üle" at bounding box center [460, 524] width 77 height 18
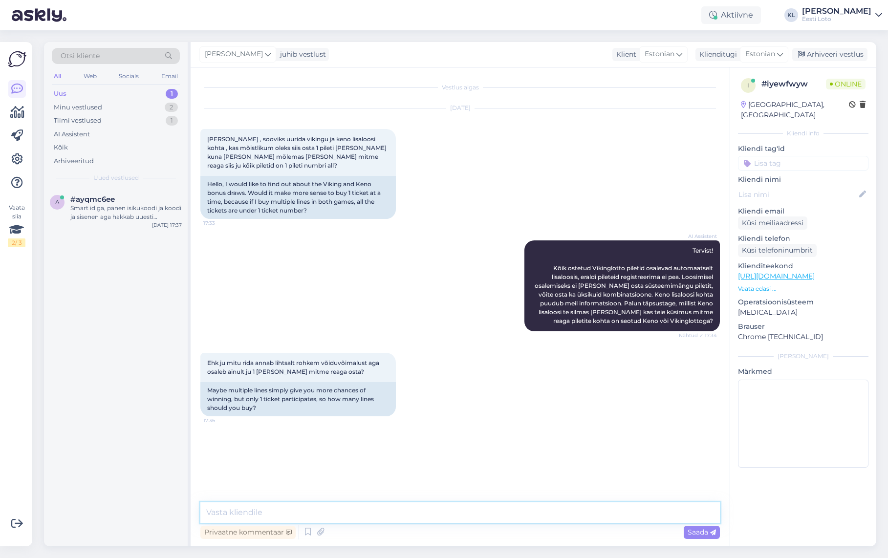
drag, startPoint x: 307, startPoint y: 510, endPoint x: 412, endPoint y: 477, distance: 110.7
click at [307, 510] on textarea at bounding box center [459, 512] width 519 height 21
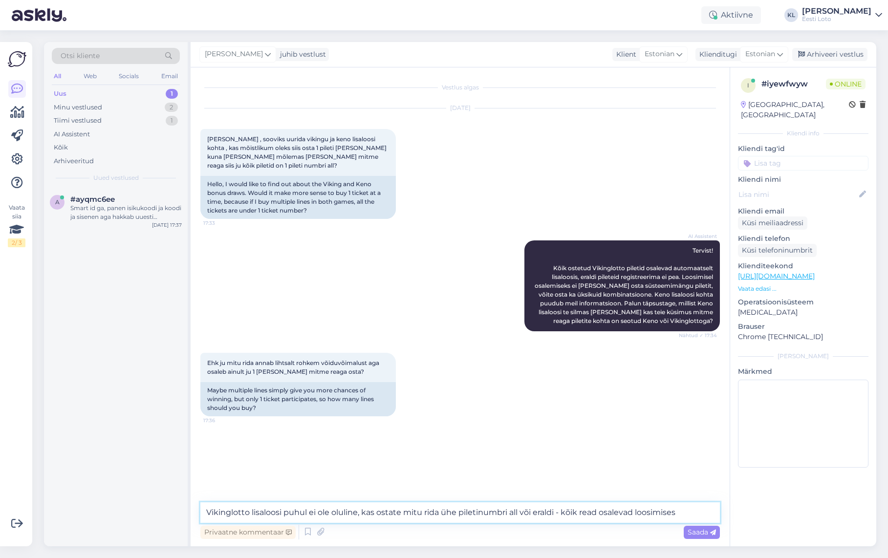
click at [600, 513] on textarea "Vikinglotto lisaloosi puhul ei ole oluline, kas ostate mitu rida ühe piletinumb…" at bounding box center [459, 512] width 519 height 21
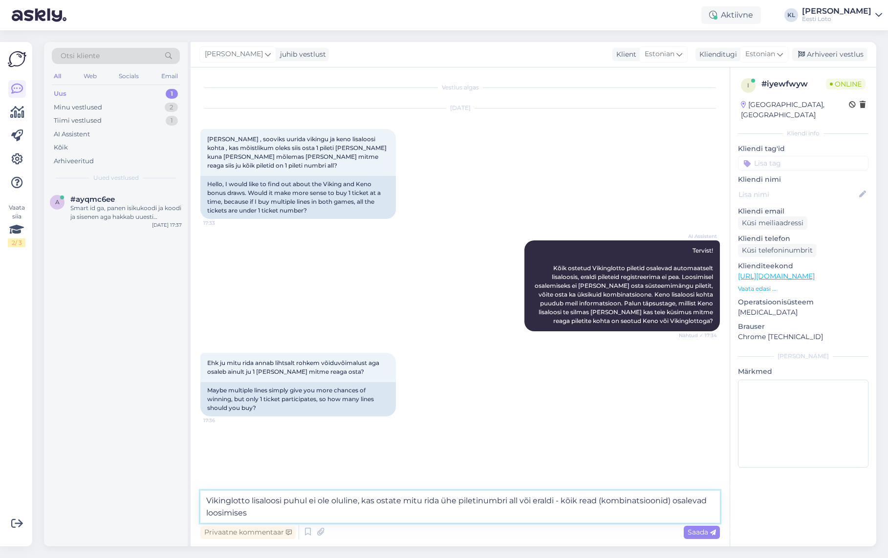
click at [266, 518] on textarea "Vikinglotto lisaloosi puhul ei ole oluline, kas ostate mitu rida ühe piletinumb…" at bounding box center [459, 507] width 519 height 32
paste textarea "Lisaloosis on igal piletil võiduvõimalusi vastavalt sellele: • mitu mängukombin…"
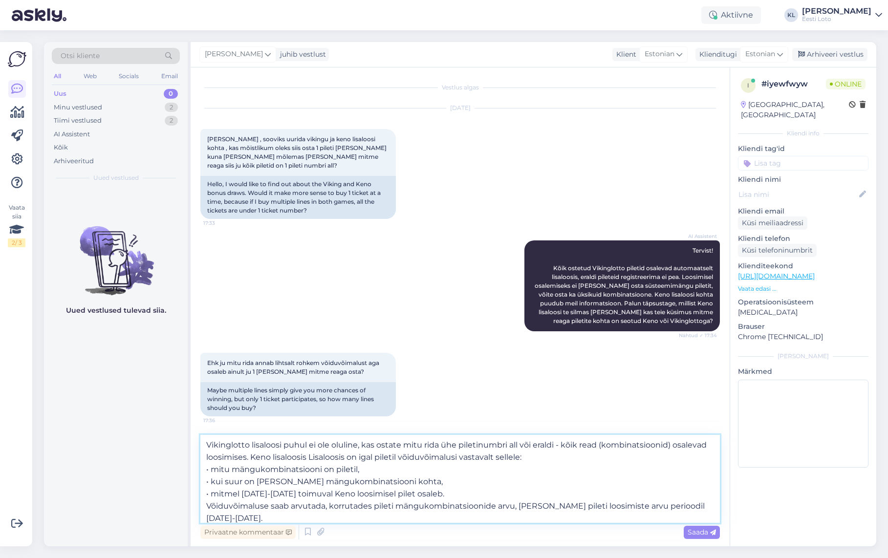
click at [346, 458] on textarea "Vikinglotto lisaloosi puhul ei ole oluline, kas ostate mitu rida ühe piletinumb…" at bounding box center [459, 479] width 519 height 88
type textarea "Vikinglotto lisaloosi puhul ei ole oluline, kas ostate mitu rida ühe piletinumb…"
click at [700, 533] on span "Saada" at bounding box center [702, 532] width 28 height 9
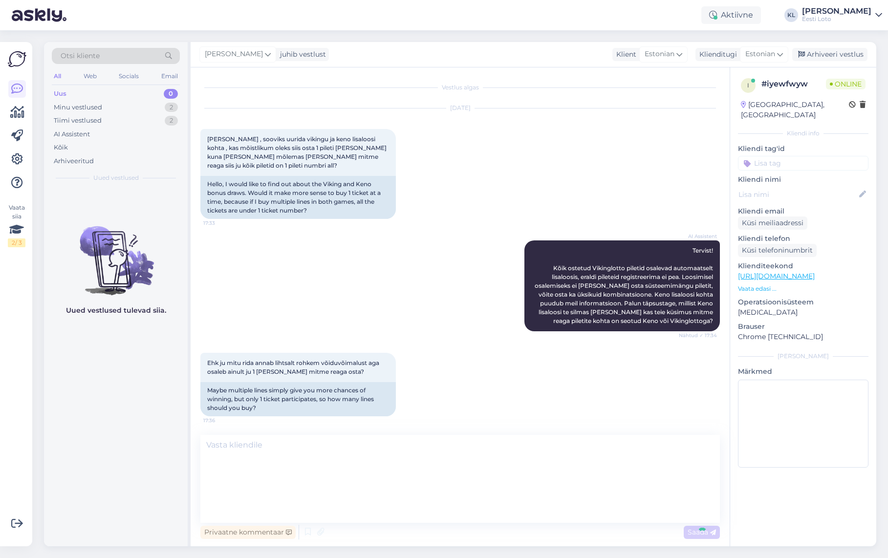
scroll to position [64, 0]
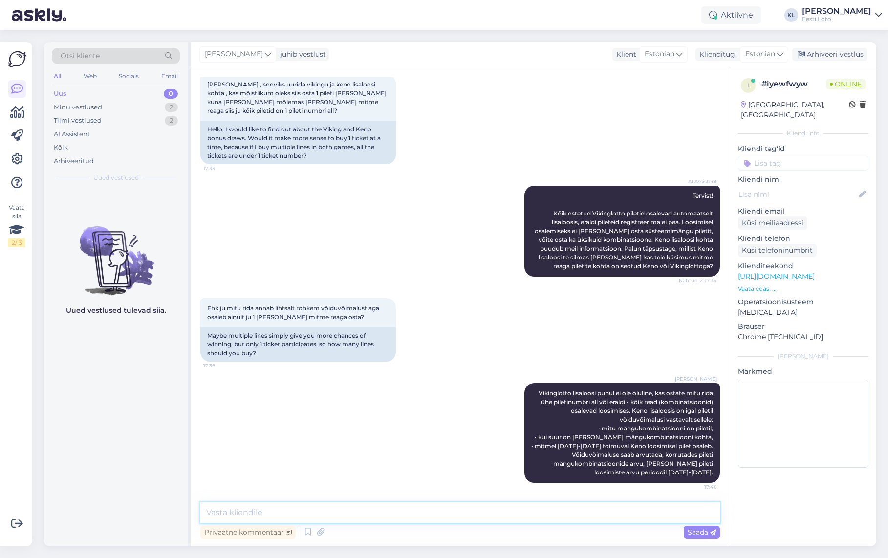
click at [330, 510] on textarea at bounding box center [459, 512] width 519 height 21
type textarea "S"
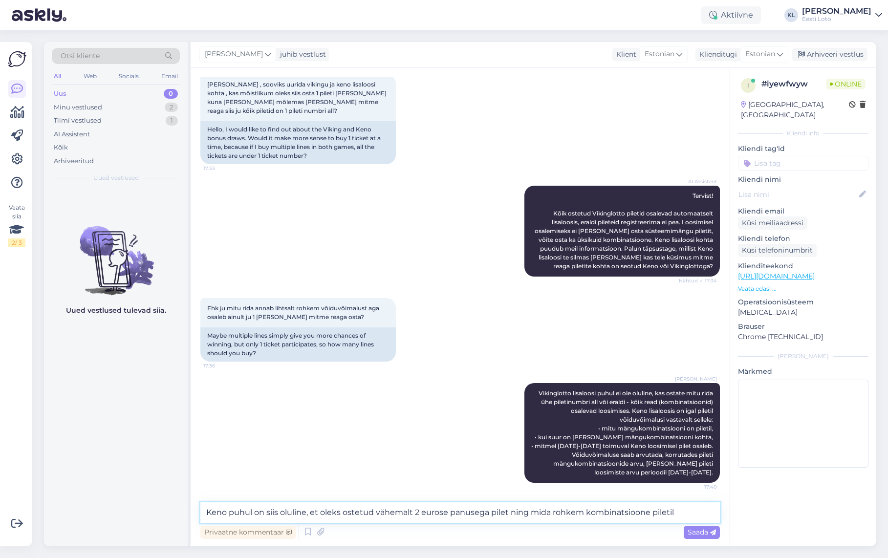
click at [648, 514] on textarea "Keno puhul on siis oluline, et oleks ostetud vähemalt 2 eurose panusega pilet n…" at bounding box center [459, 512] width 519 height 21
click at [691, 510] on textarea "Keno puhul on siis oluline, et oleks ostetud vähemalt 2 eurose panusega pilet n…" at bounding box center [459, 512] width 519 height 21
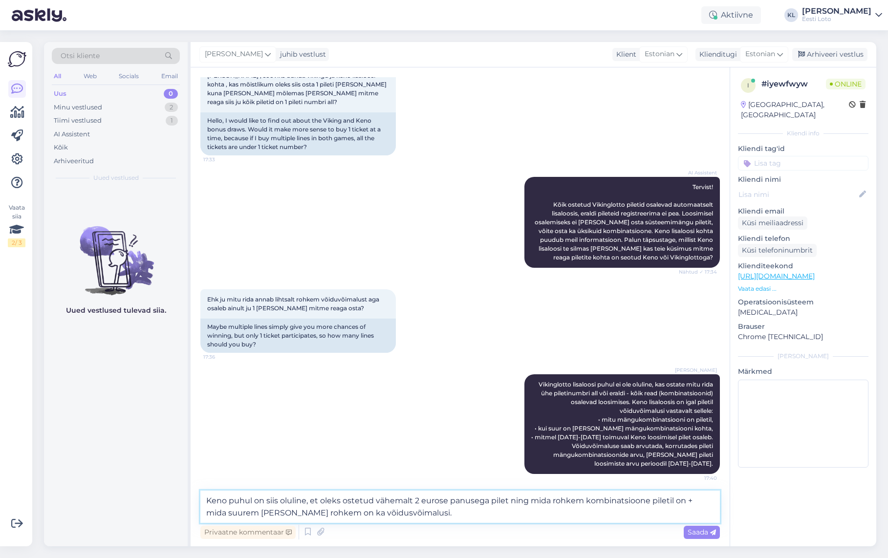
type textarea "Keno puhul on siis oluline, et oleks ostetud vähemalt 2 eurose panusega pilet n…"
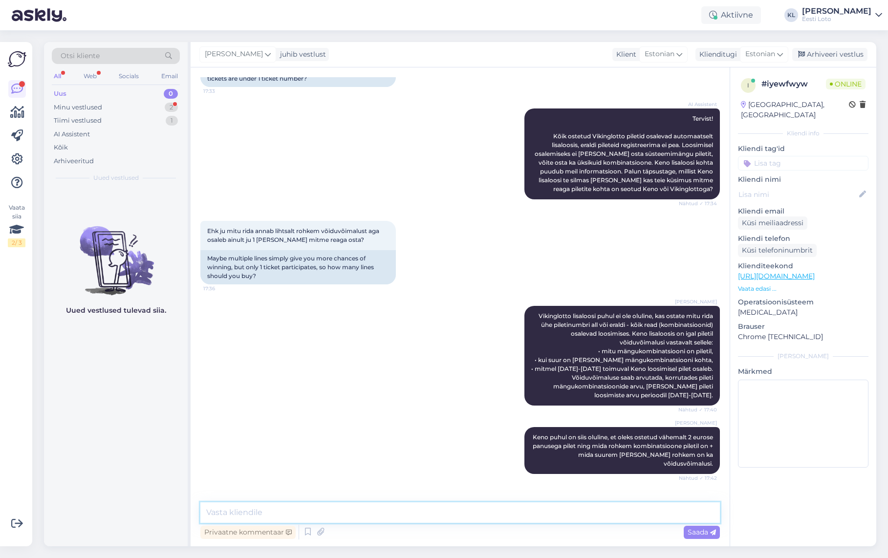
scroll to position [192, 0]
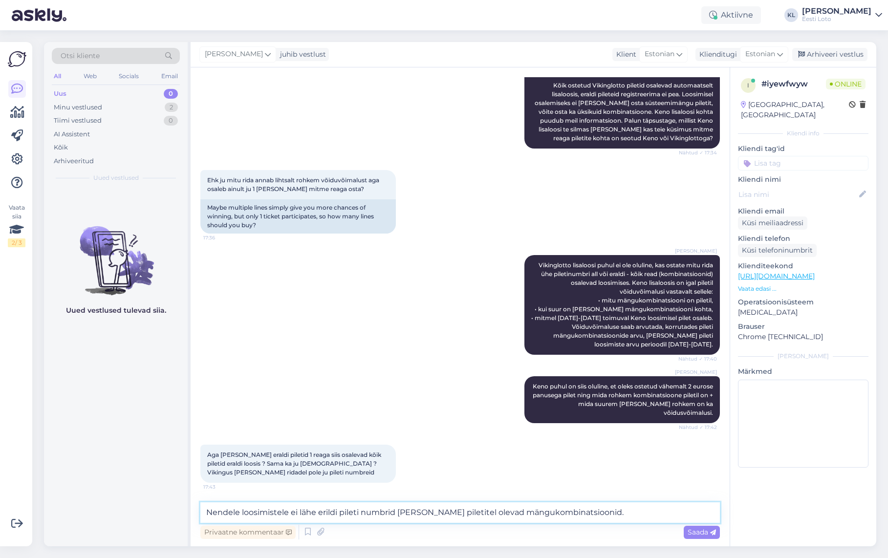
click at [330, 516] on textarea "Nendele loosimistele ei lähe erildi pileti numbrid [PERSON_NAME] piletitel olev…" at bounding box center [459, 512] width 519 height 21
click at [582, 513] on textarea "Nendele loosimistele ei lähe eraldi pileti numbrid [PERSON_NAME] piletitel olev…" at bounding box center [459, 512] width 519 height 21
type textarea "Nendele loosimistele ei lähe eraldi pileti numbrid [PERSON_NAME] piletitel olev…"
click at [705, 530] on span "Saada" at bounding box center [702, 532] width 28 height 9
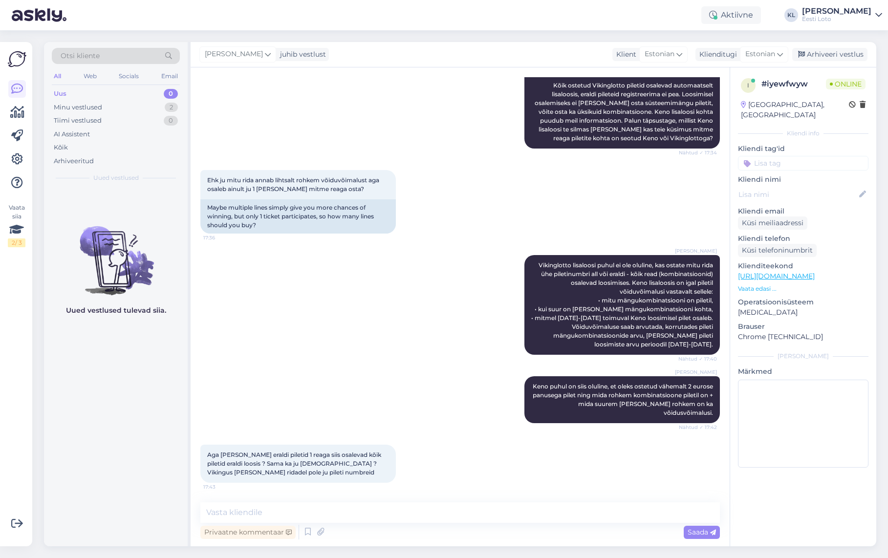
scroll to position [242, 0]
